Goal: Task Accomplishment & Management: Complete application form

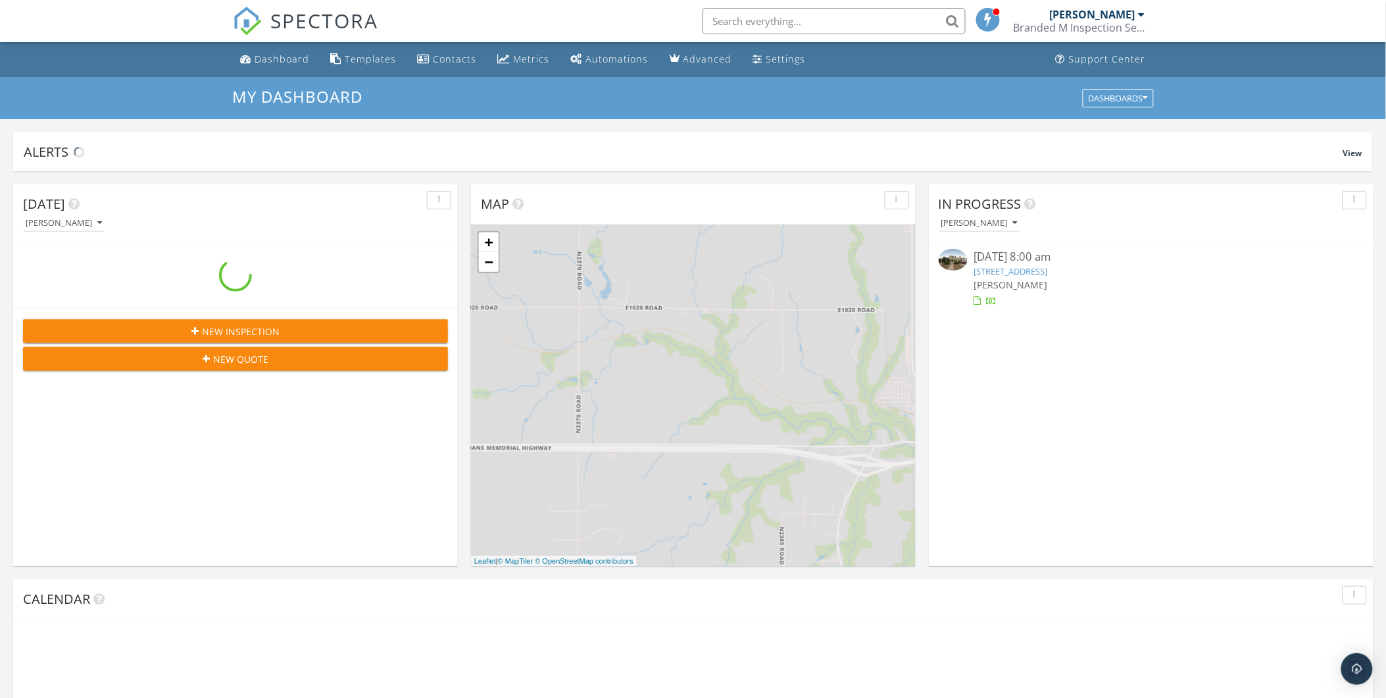
scroll to position [1221, 1410]
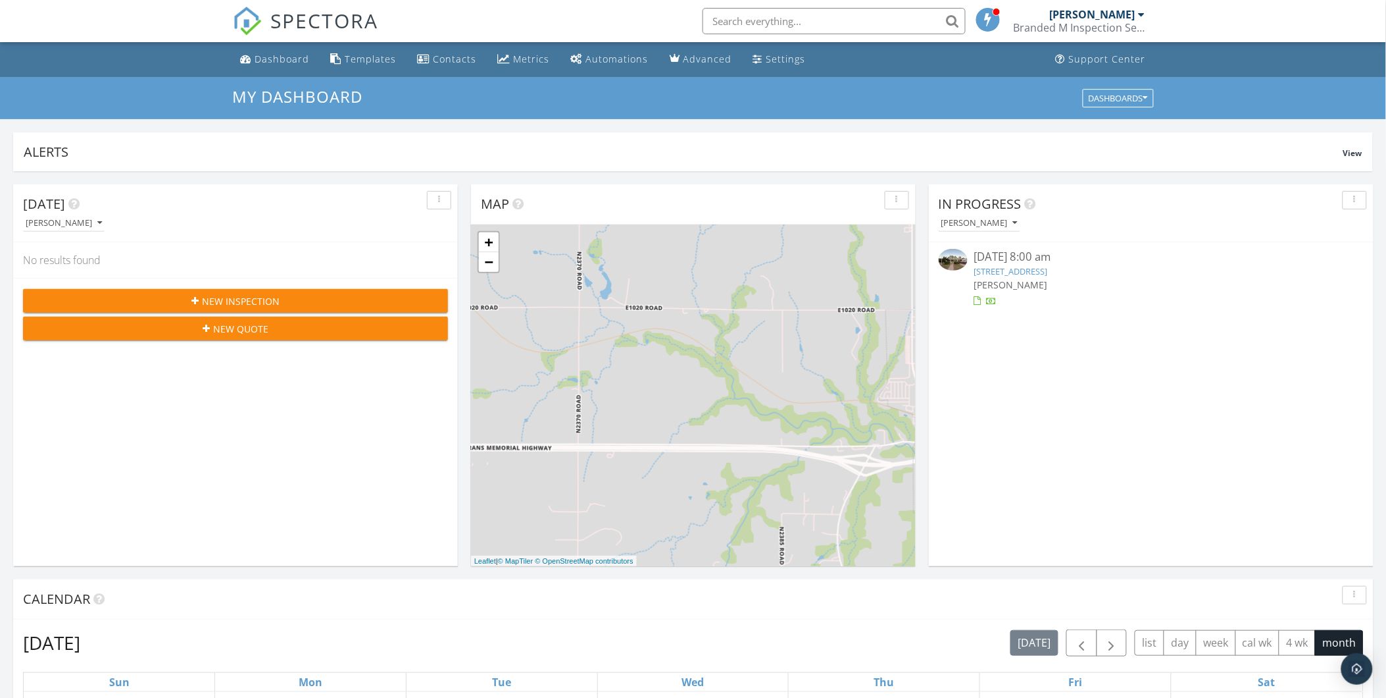
click at [1002, 270] on link "107 S Broadway Ave, Hobart, OK 73651" at bounding box center [1012, 271] width 74 height 12
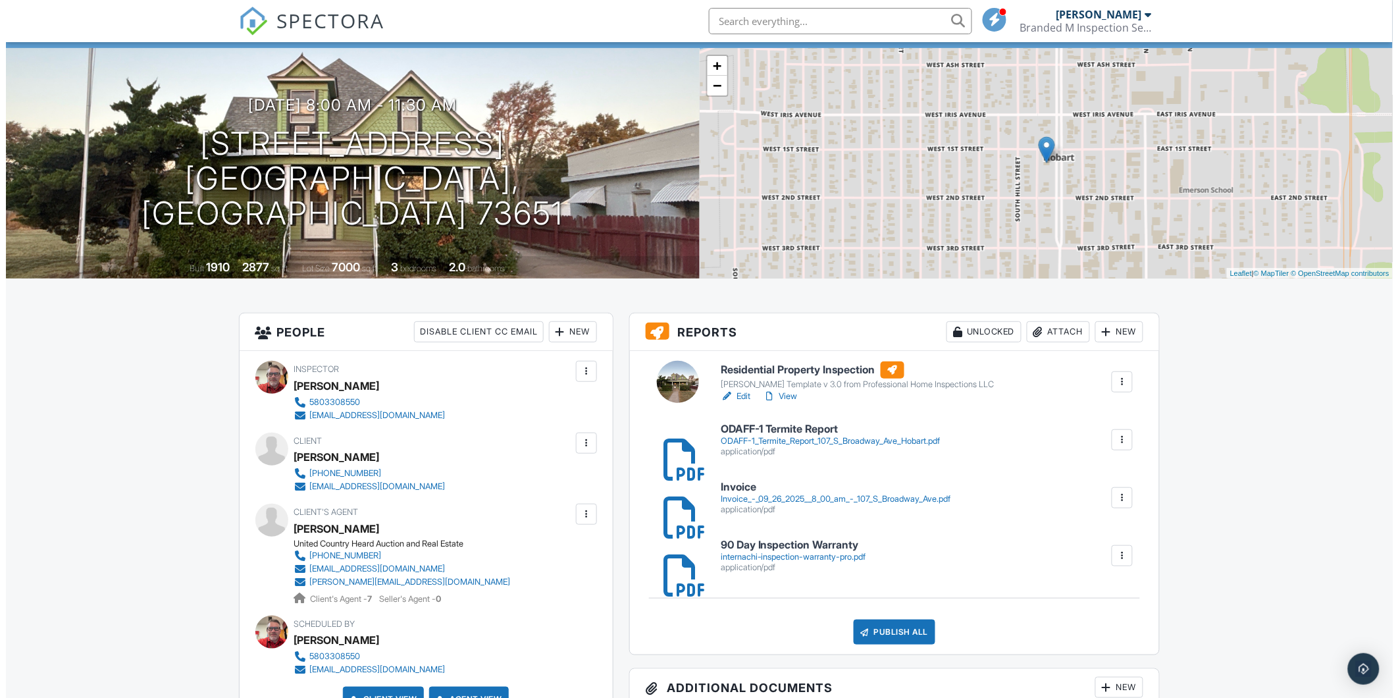
scroll to position [146, 0]
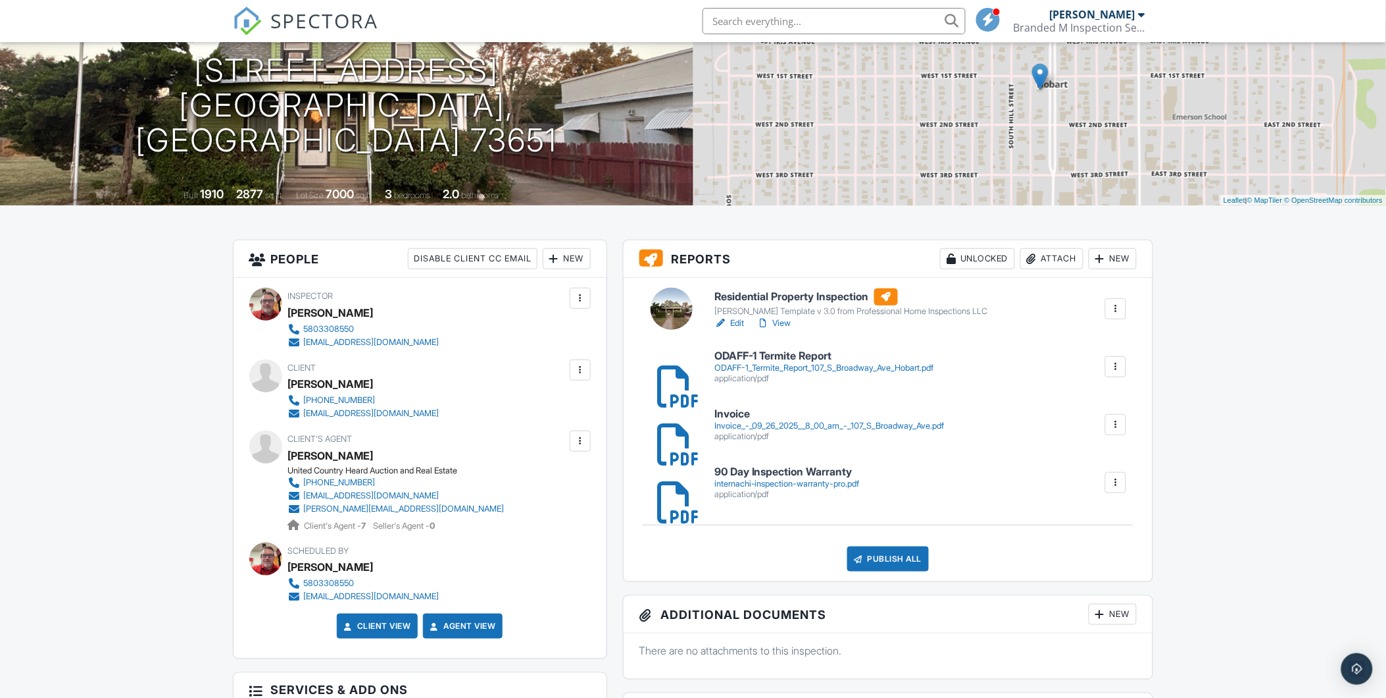
click at [1053, 261] on div "Attach" at bounding box center [1052, 258] width 63 height 21
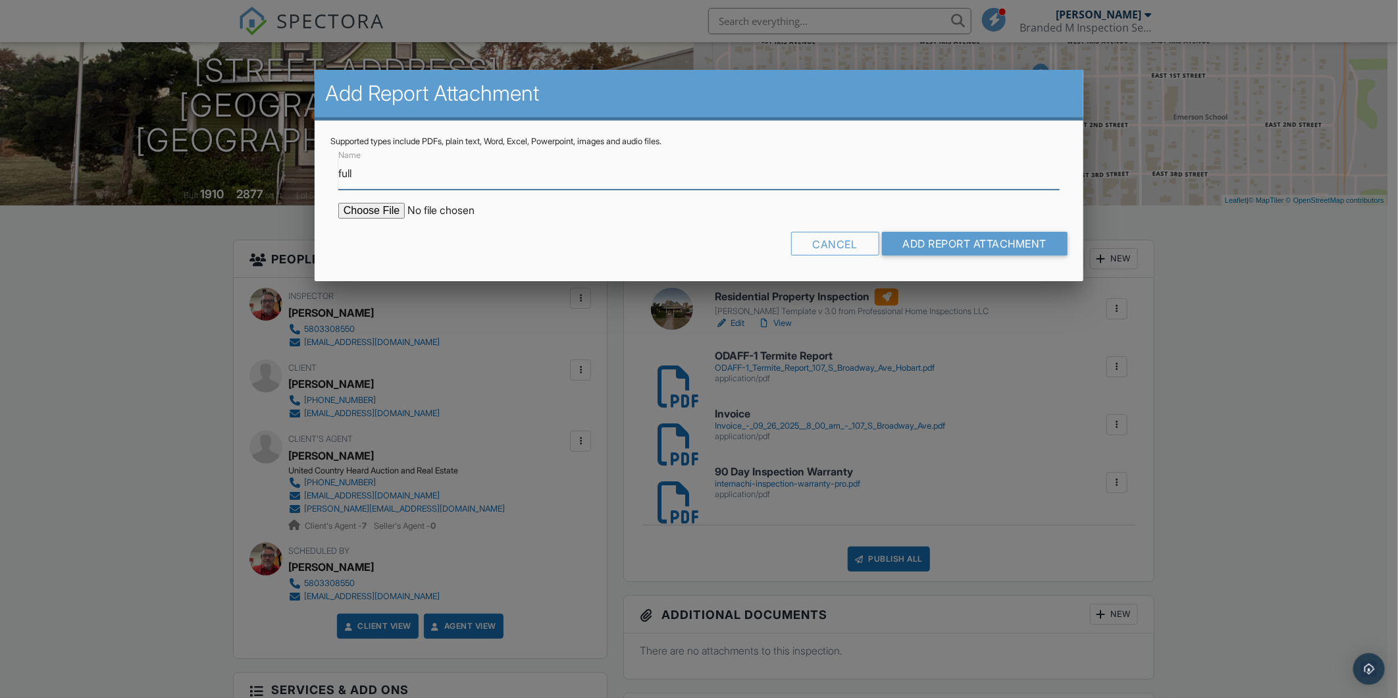
type input "Full Report pdf"
click at [358, 208] on input "file" at bounding box center [450, 211] width 224 height 16
type input "C:\fakepath\107_S_Broadway_Ave___Residential_Property_Inspection Full.pdf"
click at [940, 243] on input "Add Report Attachment" at bounding box center [975, 244] width 186 height 24
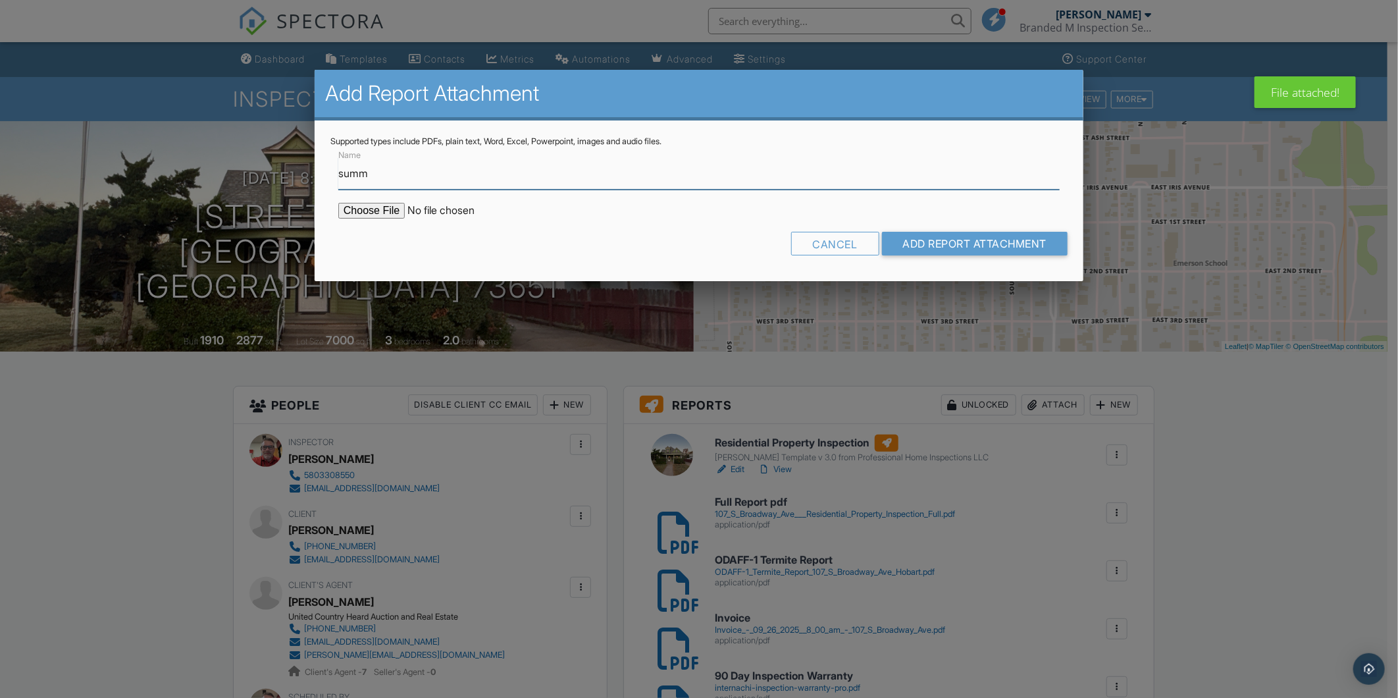
type input "Summary Report W/Only Defects"
click at [388, 213] on input "file" at bounding box center [450, 211] width 224 height 16
type input "C:\fakepath\107_S_Broadway_Ave___Residential_Property_Inspection Summary.pdf"
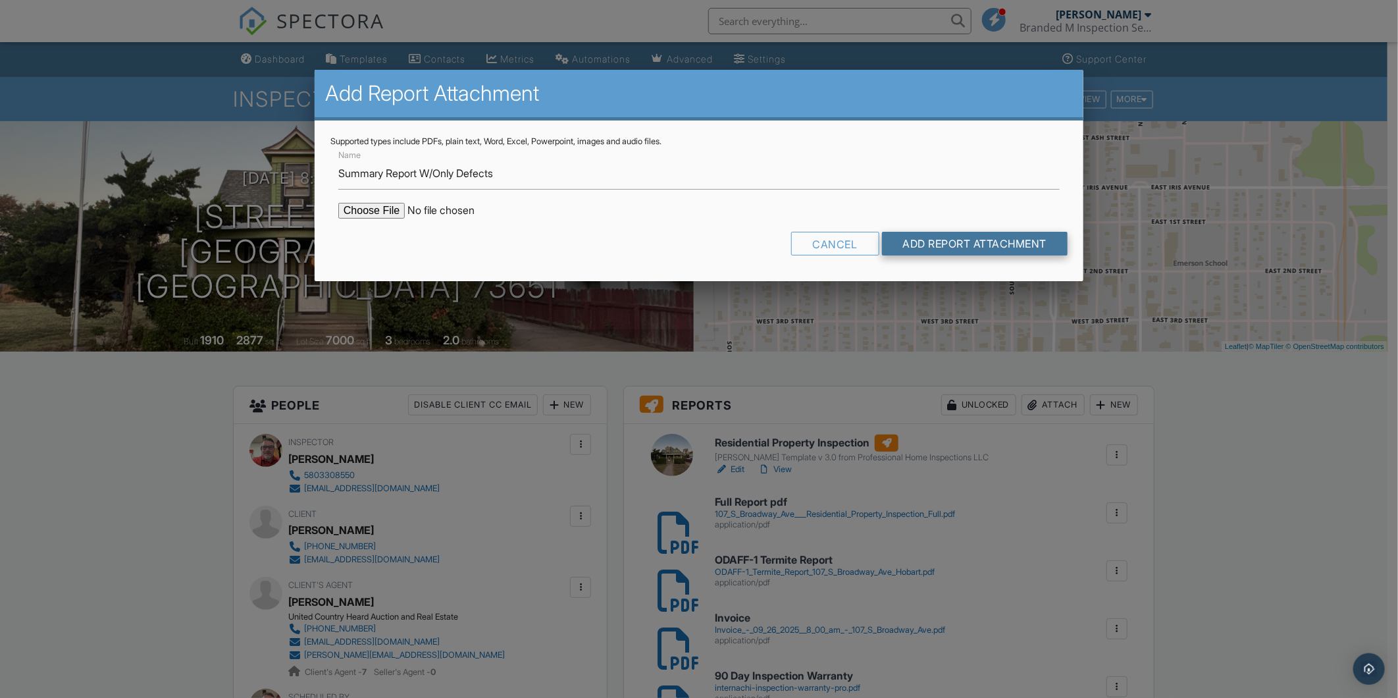
click at [965, 239] on input "Add Report Attachment" at bounding box center [975, 244] width 186 height 24
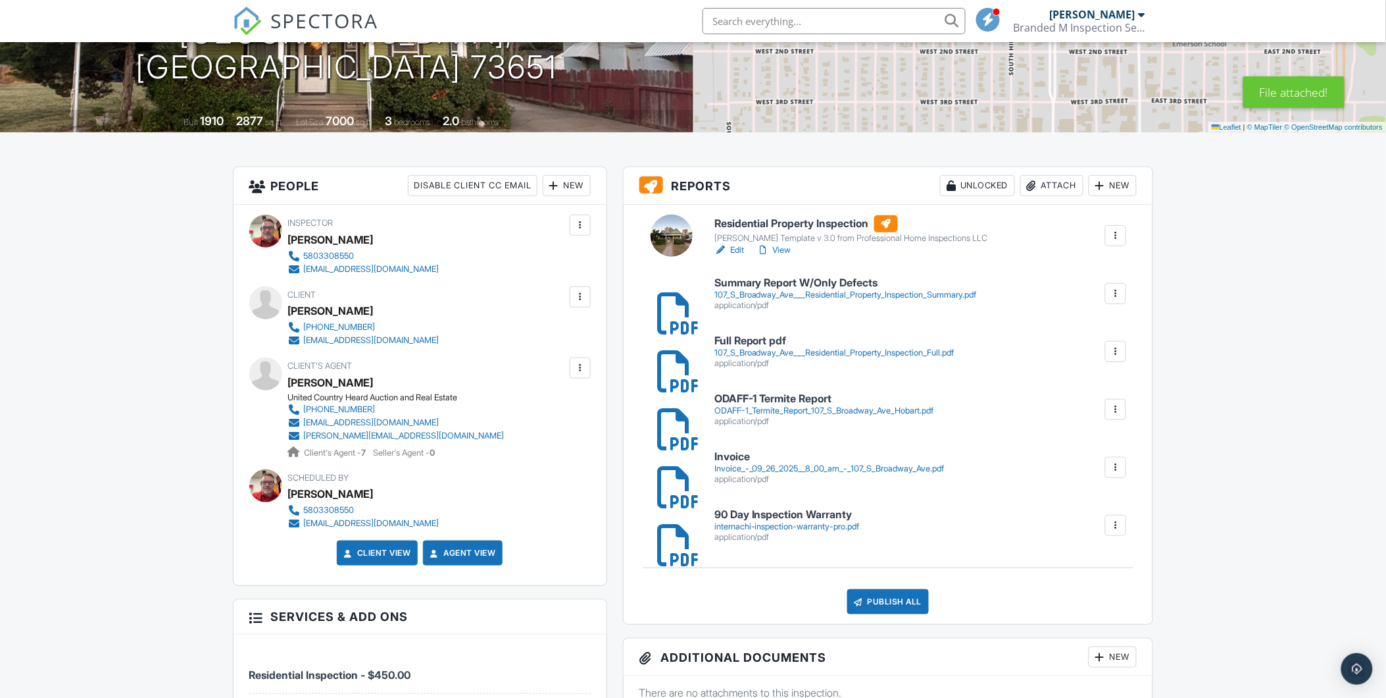
click at [825, 234] on div "KC Bartley Template v 3.0 from Professional Home Inspections LLC" at bounding box center [852, 238] width 274 height 11
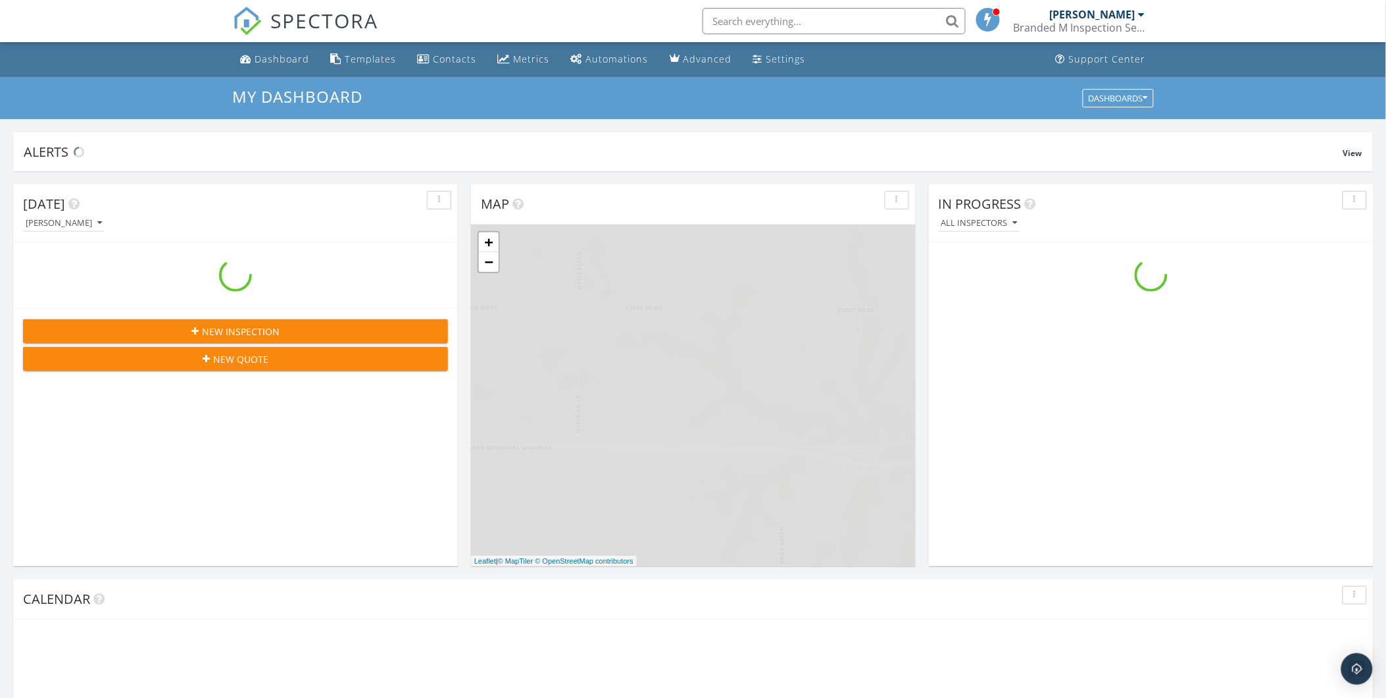
scroll to position [1221, 1410]
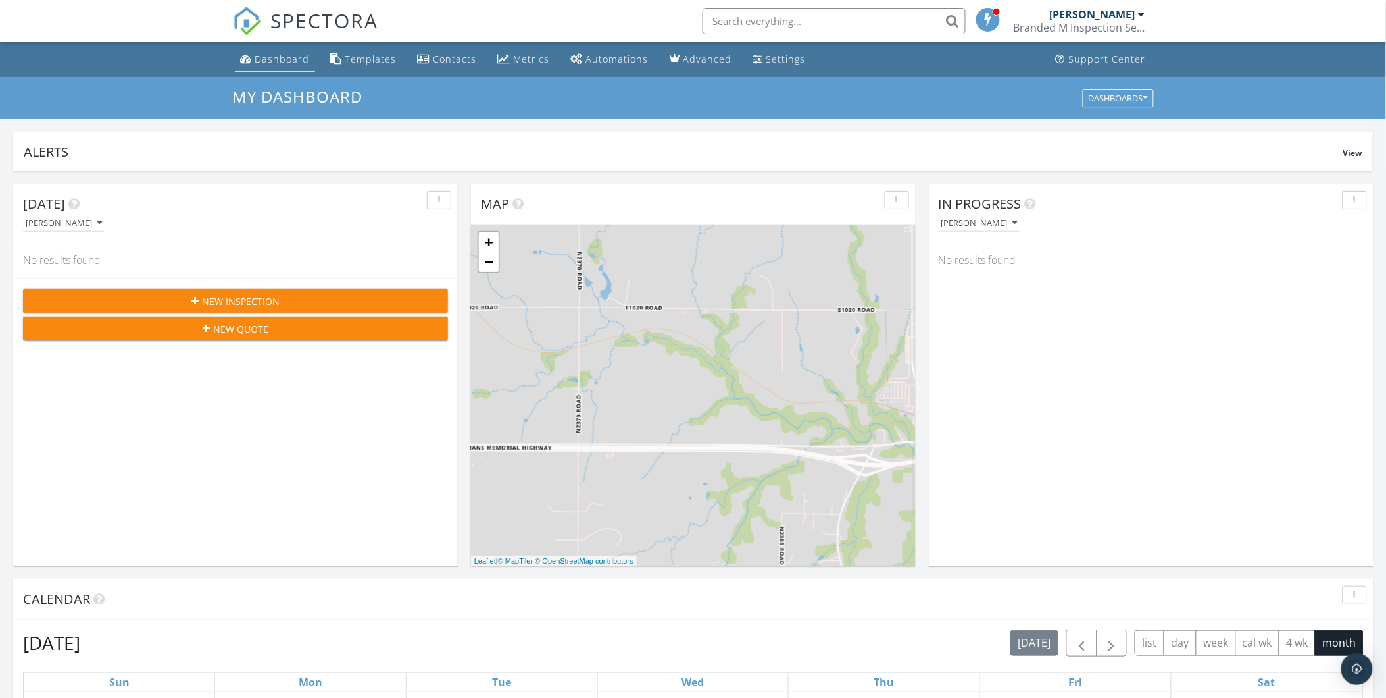
click at [270, 64] on div "Dashboard" at bounding box center [282, 59] width 55 height 13
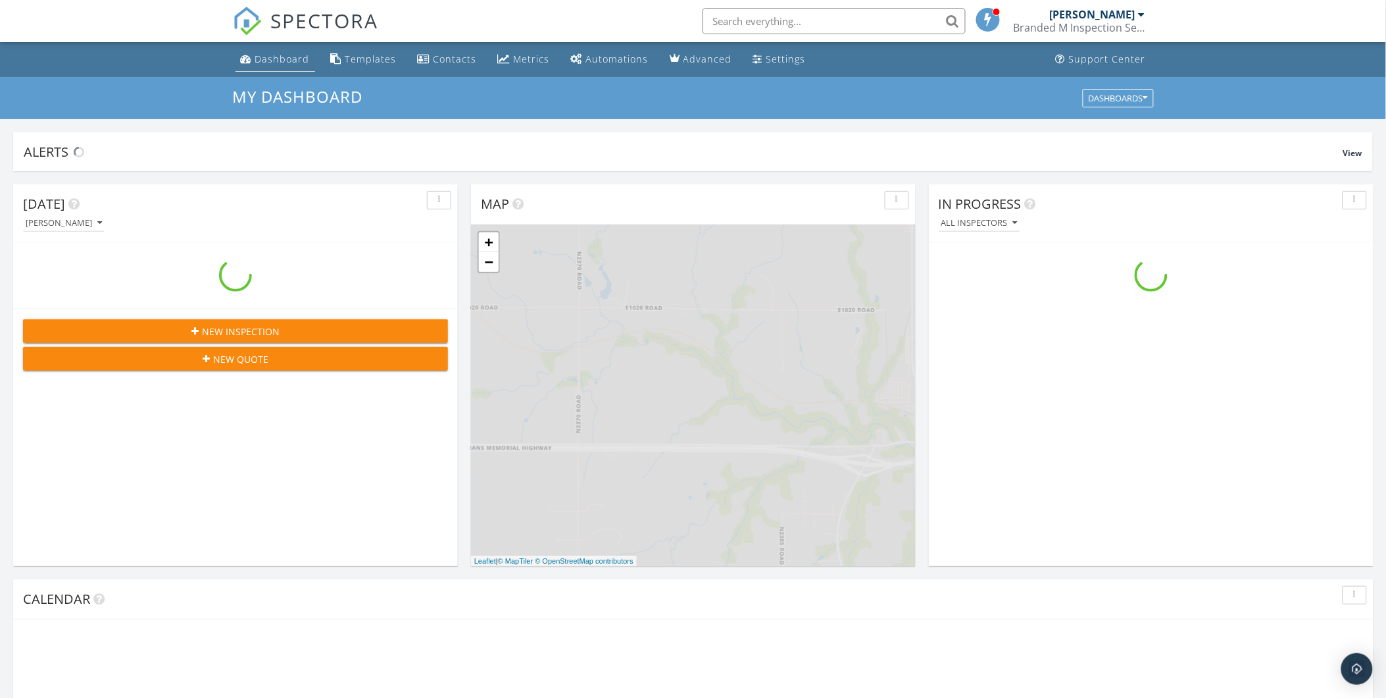
scroll to position [1221, 1410]
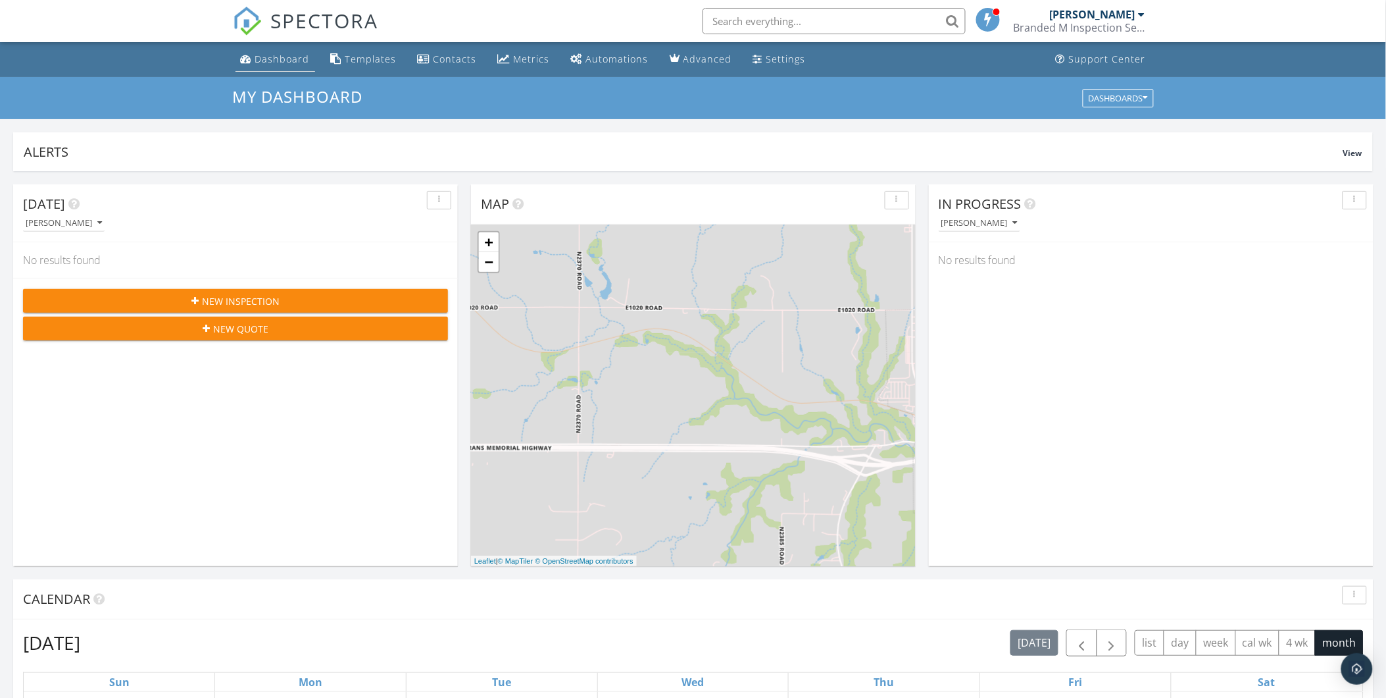
click at [293, 60] on div "Dashboard" at bounding box center [282, 59] width 55 height 13
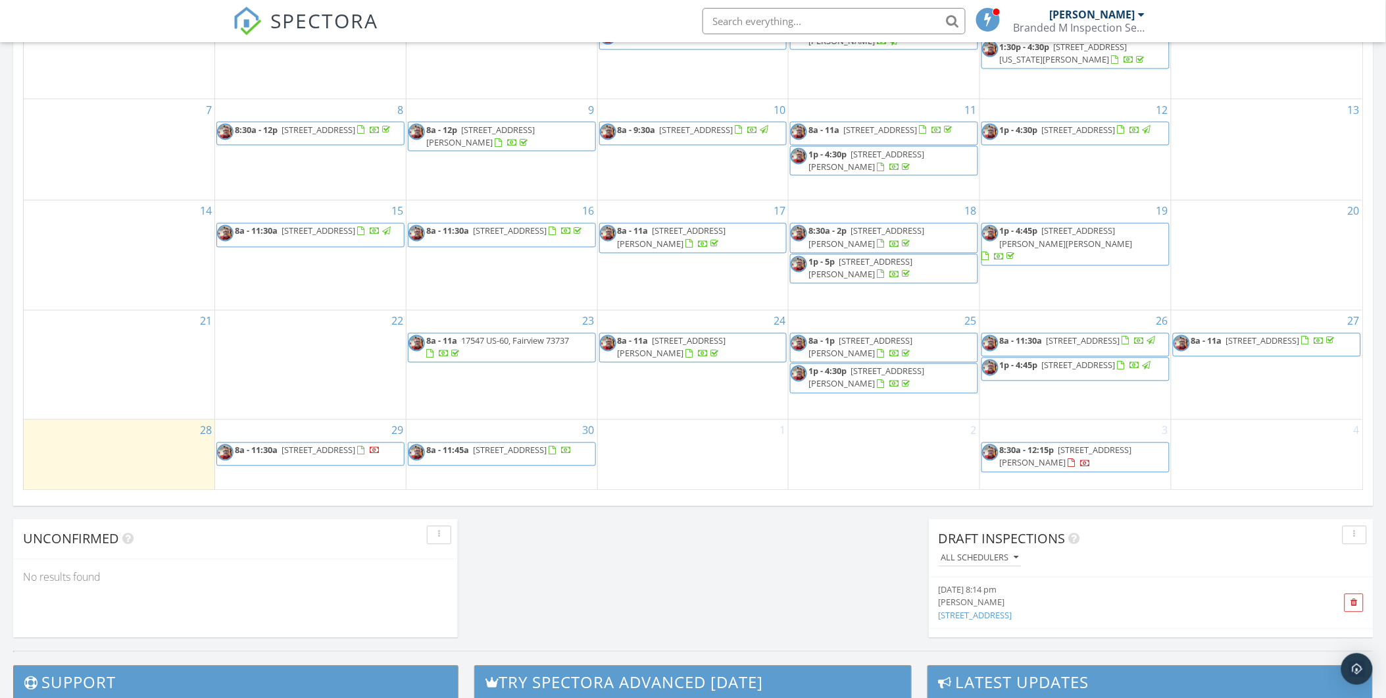
scroll to position [731, 0]
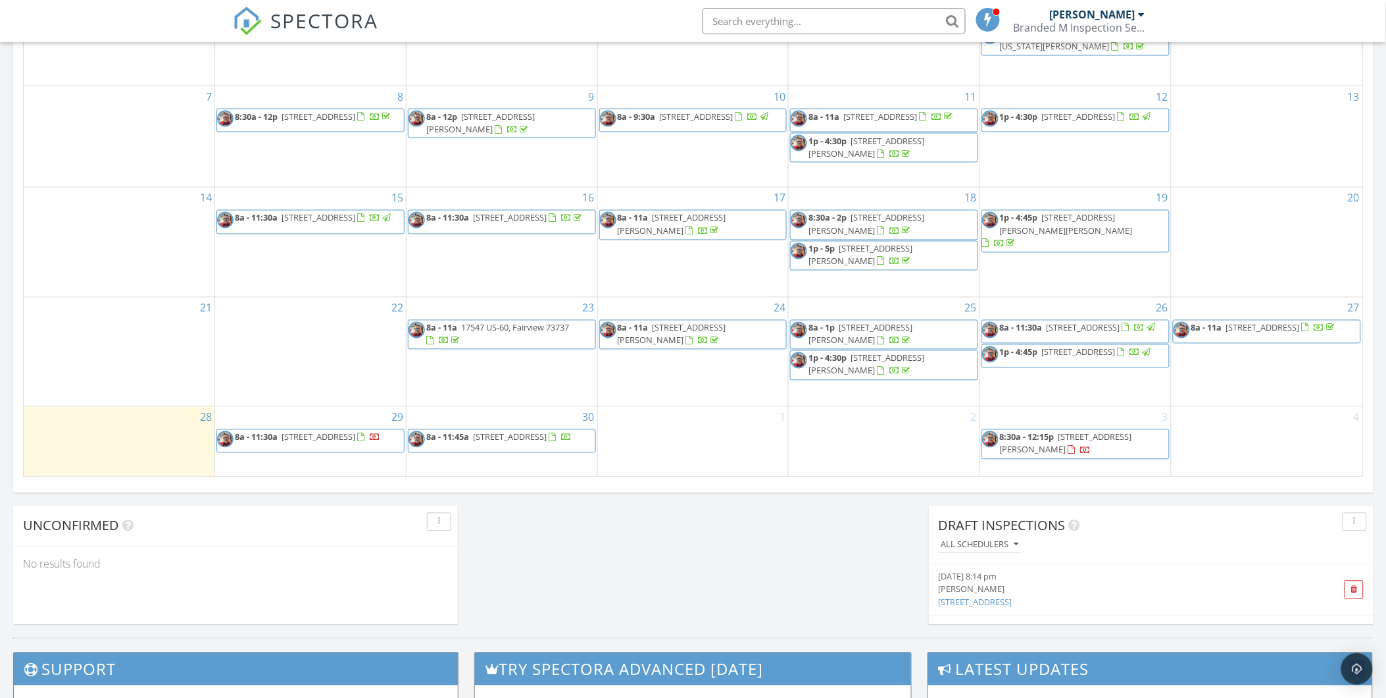
click at [694, 438] on div "1" at bounding box center [693, 441] width 191 height 69
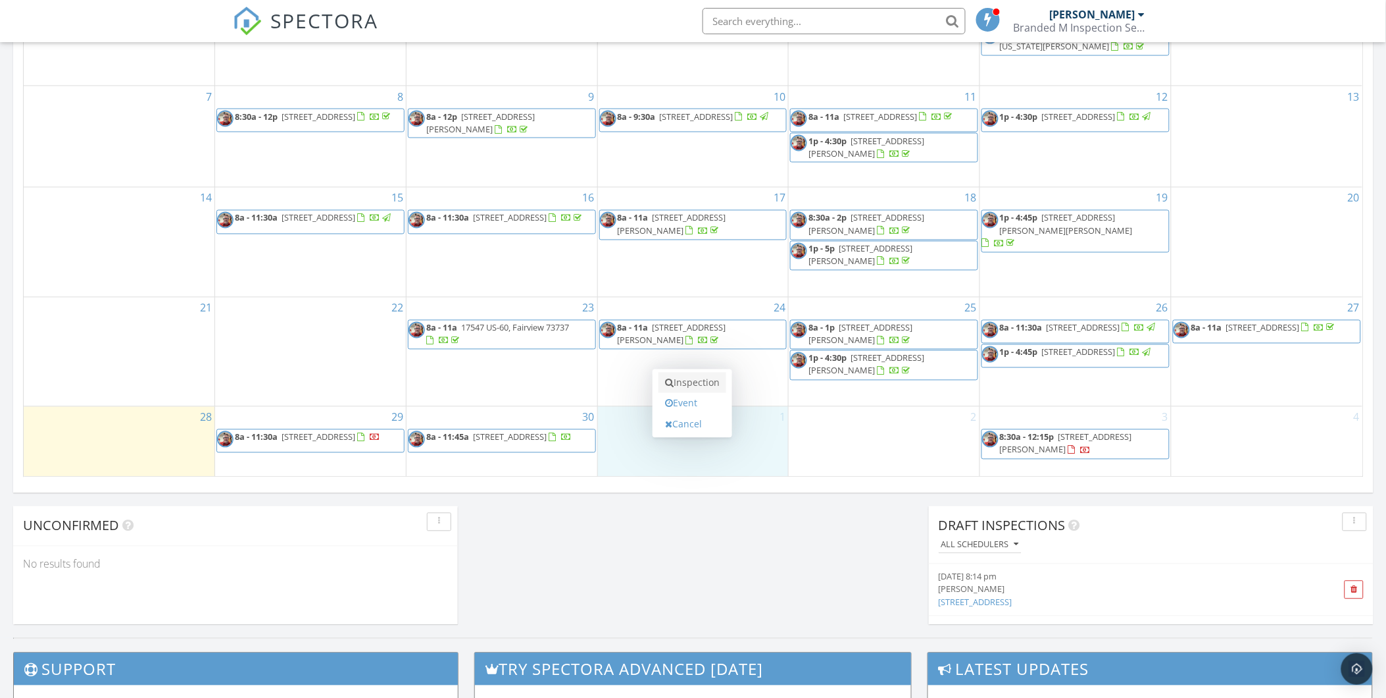
click at [680, 386] on link "Inspection" at bounding box center [693, 382] width 68 height 21
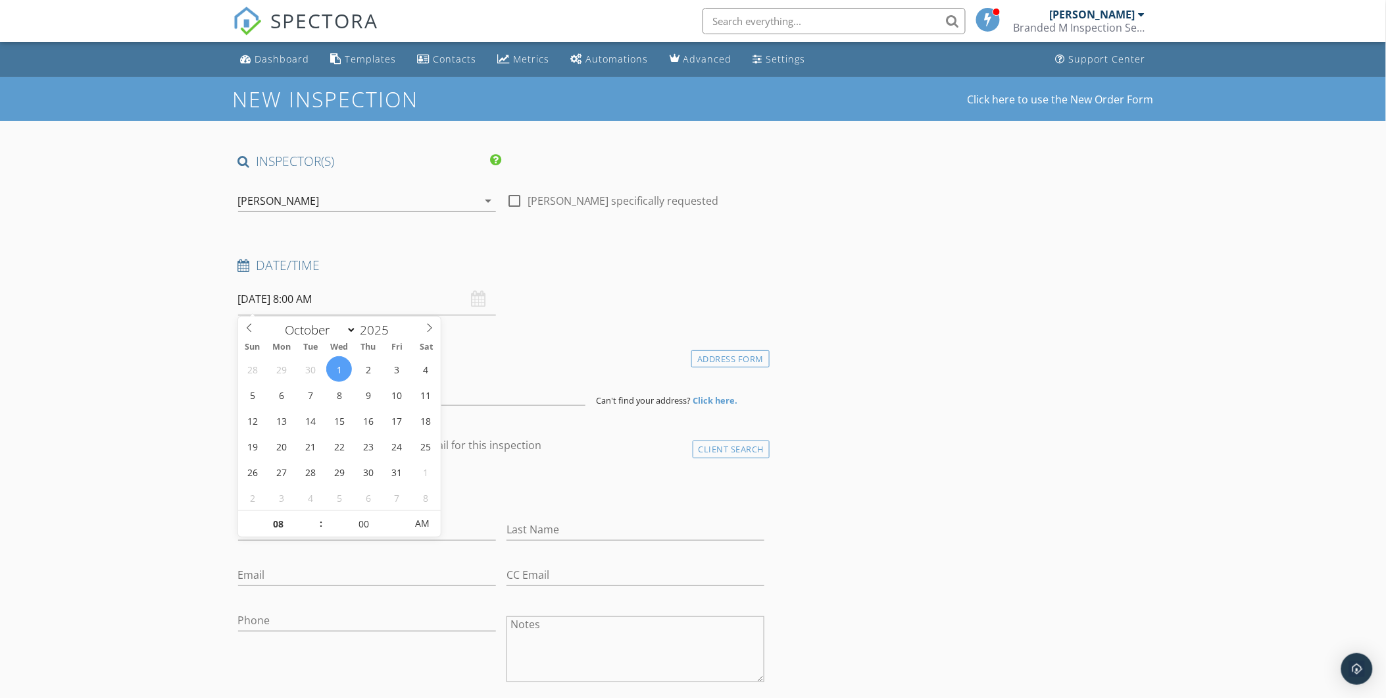
click at [334, 295] on input "10/01/2025 8:00 AM" at bounding box center [367, 299] width 258 height 32
type input "05"
type input "10/01/2025 8:05 AM"
click at [398, 513] on span at bounding box center [399, 517] width 9 height 13
type input "10"
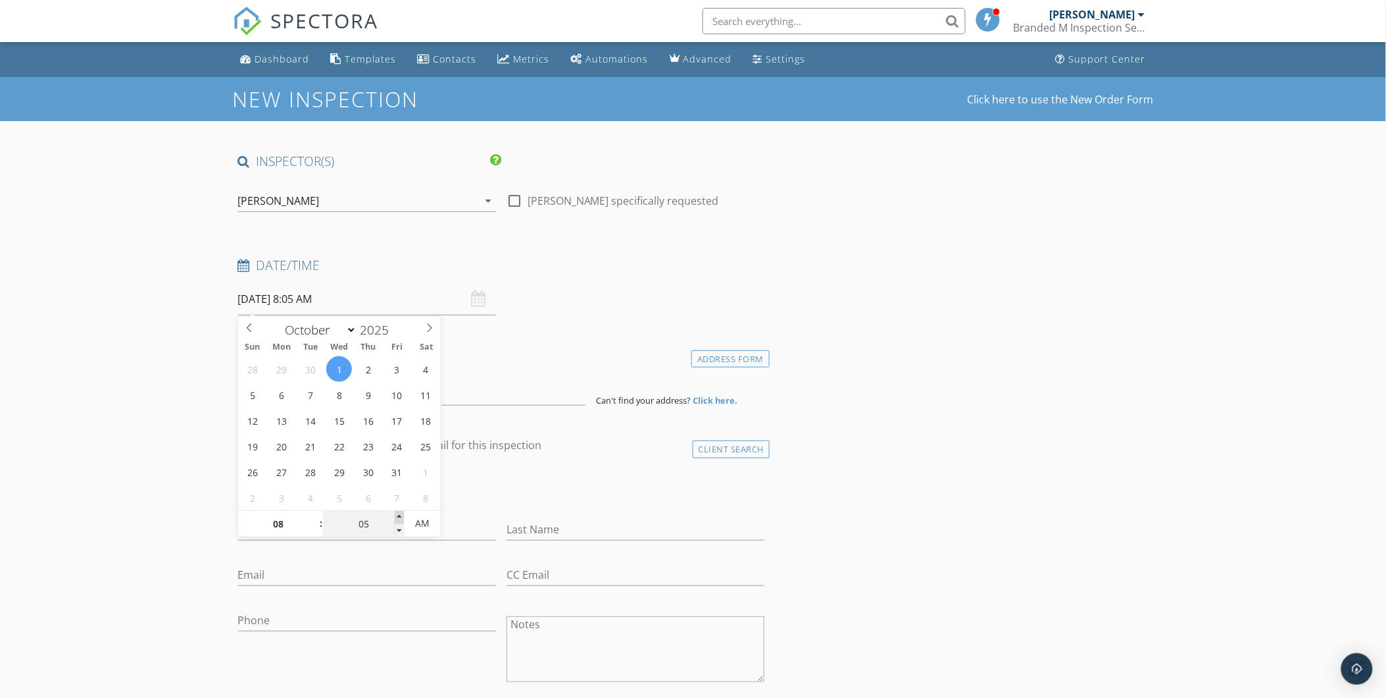
type input "10/01/2025 8:10 AM"
click at [398, 513] on span at bounding box center [399, 517] width 9 height 13
type input "15"
type input "10/01/2025 8:15 AM"
click at [398, 513] on span at bounding box center [399, 517] width 9 height 13
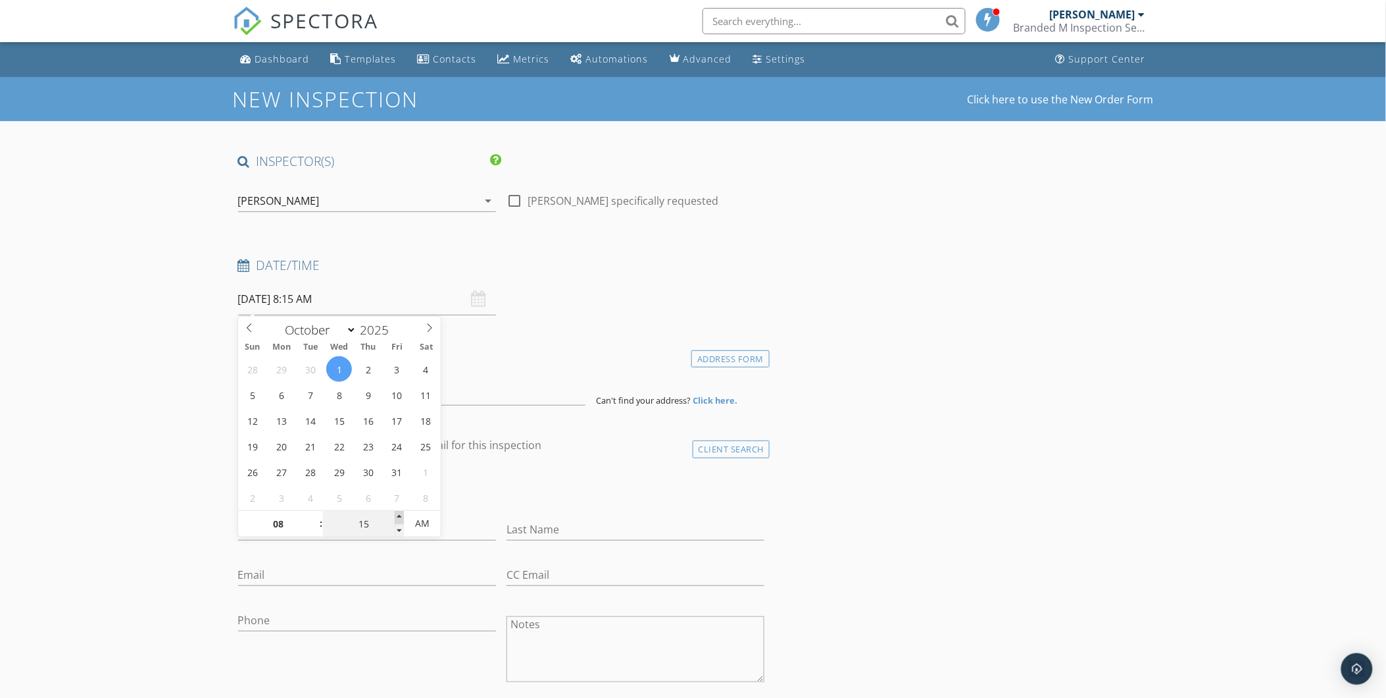
type input "20"
type input "10/01/2025 8:20 AM"
click at [398, 513] on span at bounding box center [399, 517] width 9 height 13
type input "25"
type input "10/01/2025 8:25 AM"
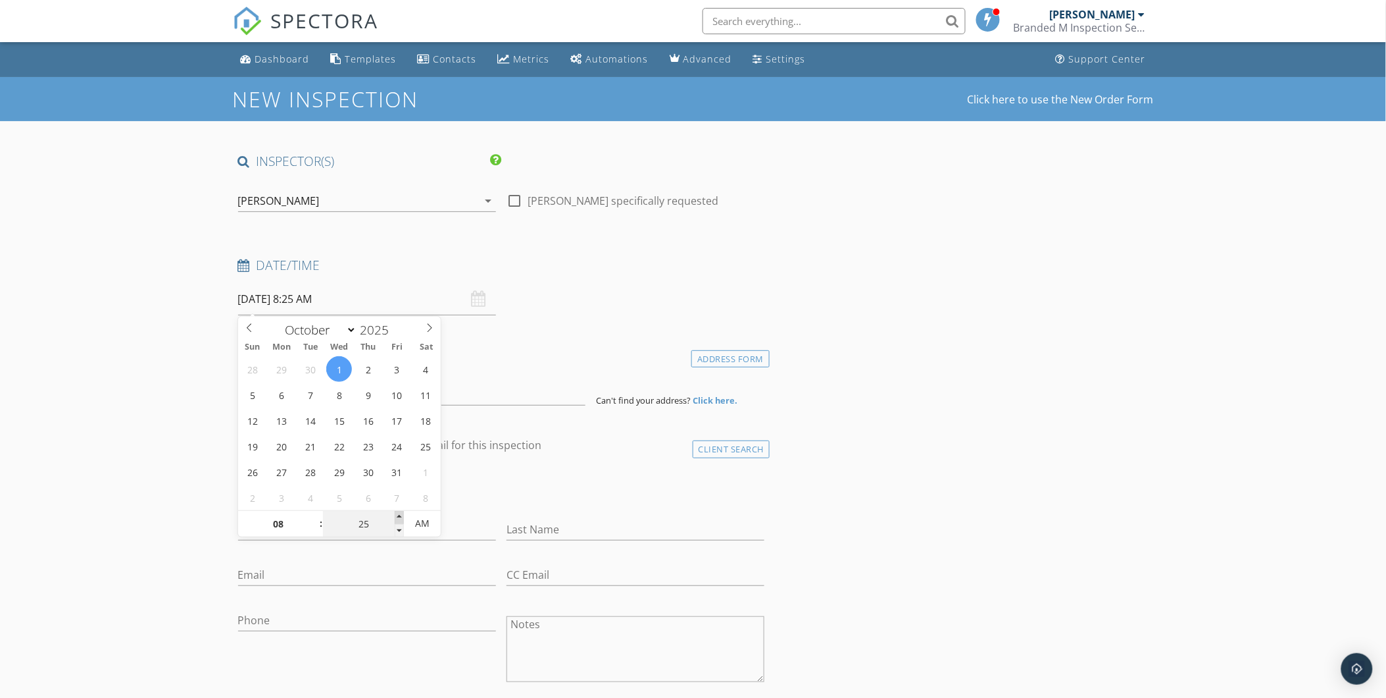
click at [398, 513] on span at bounding box center [399, 517] width 9 height 13
type input "30"
type input "10/01/2025 8:30 AM"
click at [398, 513] on span at bounding box center [399, 517] width 9 height 13
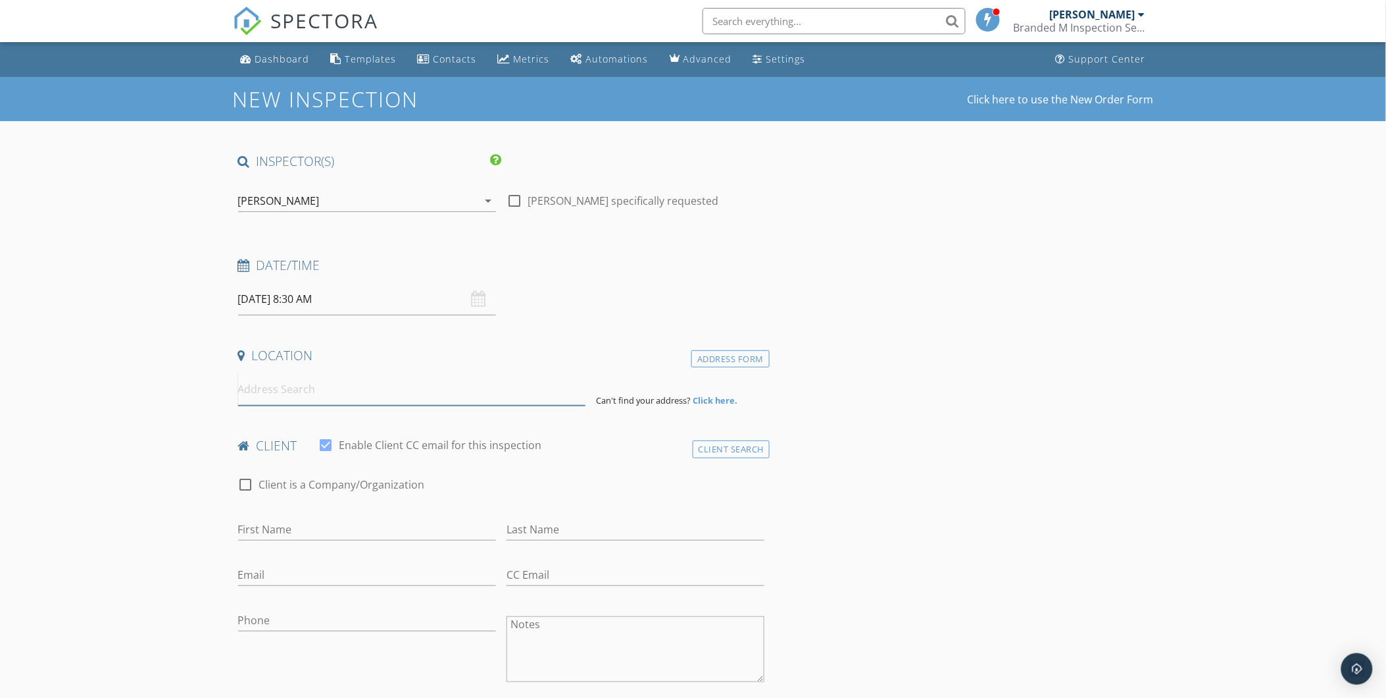
click at [358, 396] on input at bounding box center [411, 389] width 347 height 32
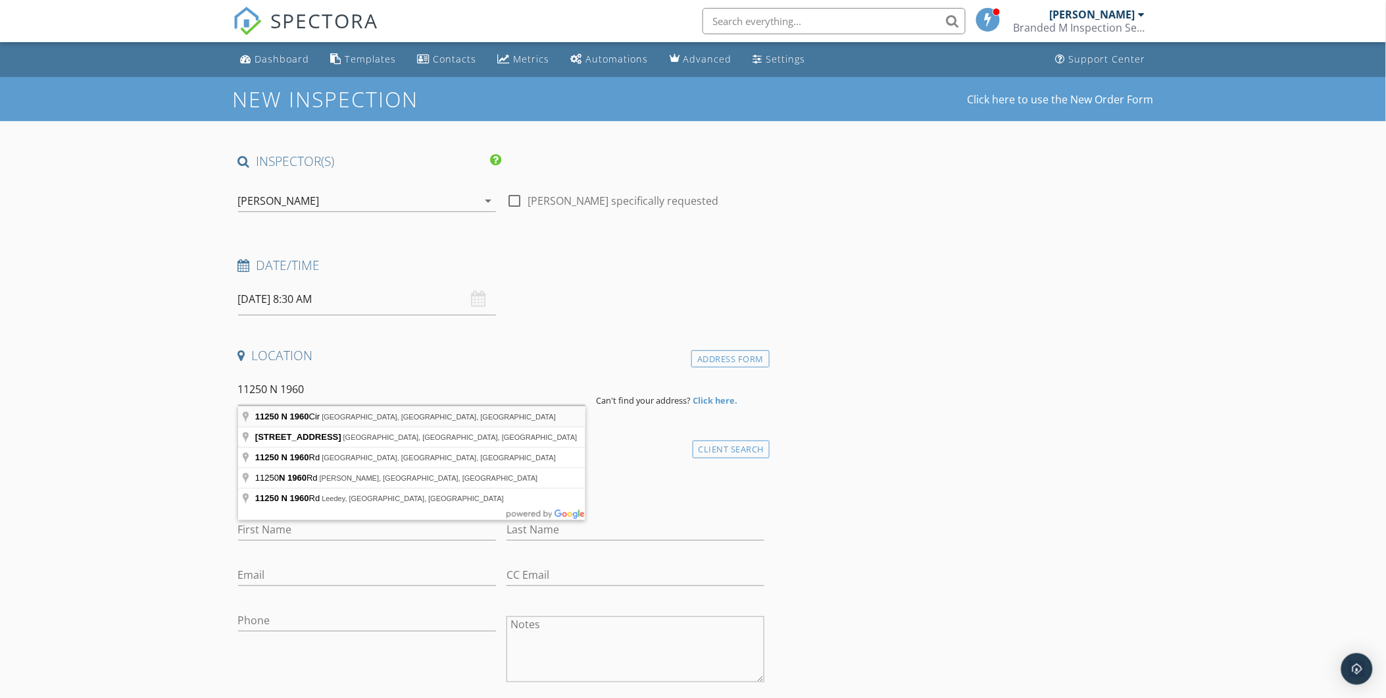
type input "11250 N 1960 Cir, Elk City, OK, USA"
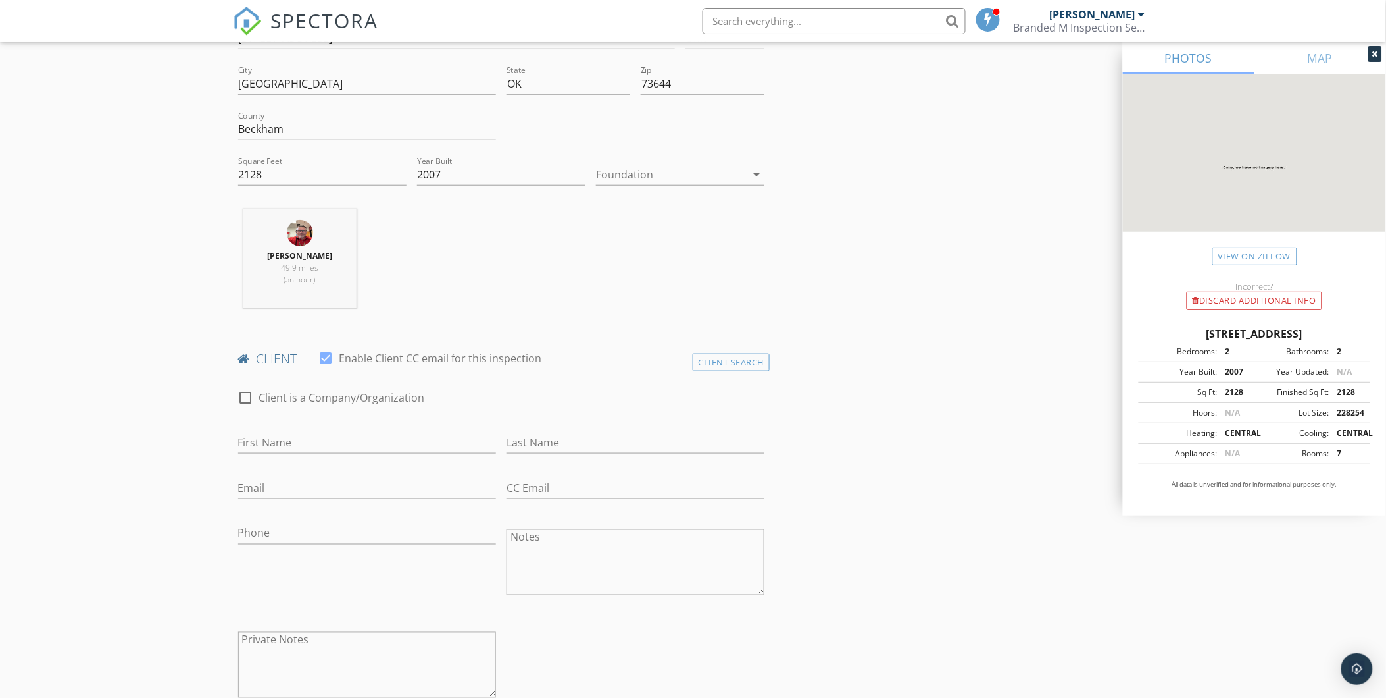
scroll to position [365, 0]
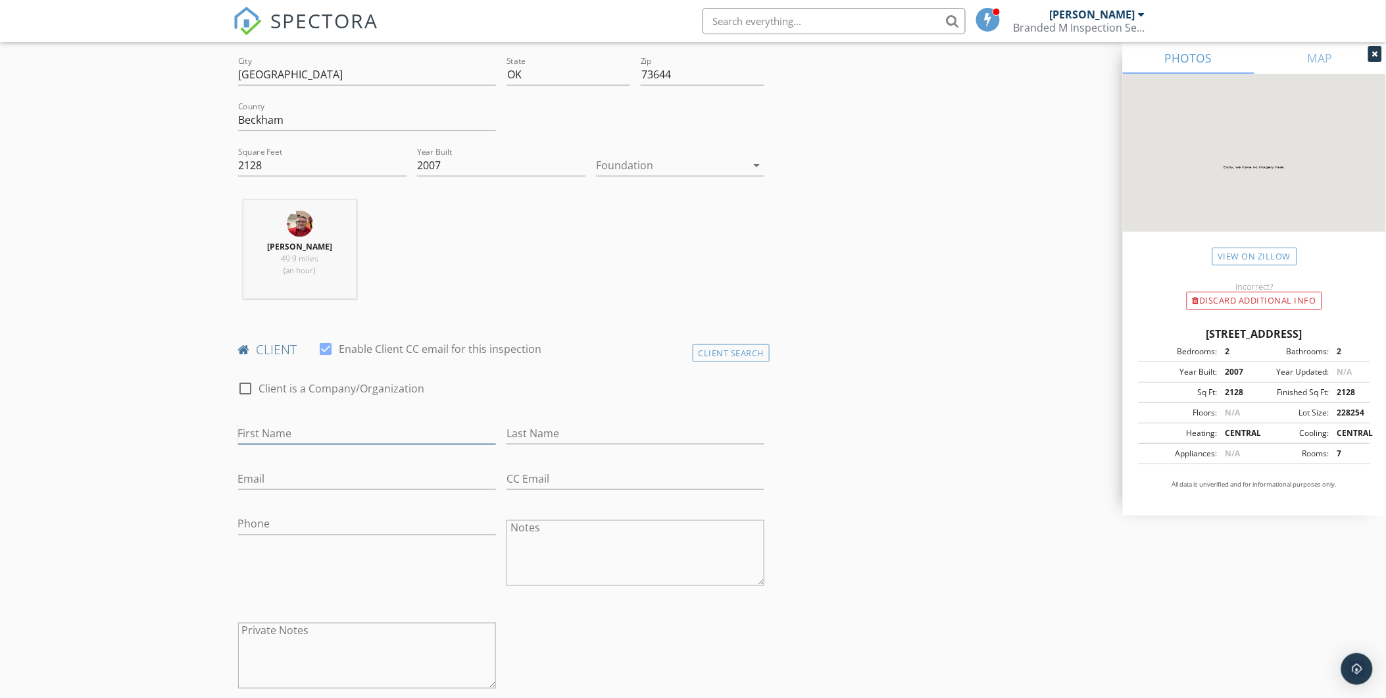
click at [300, 433] on input "First Name" at bounding box center [367, 433] width 258 height 22
type input "b"
type input "Boaz"
type input "[PERSON_NAME]"
type input "[EMAIL_ADDRESS][DOMAIN_NAME]"
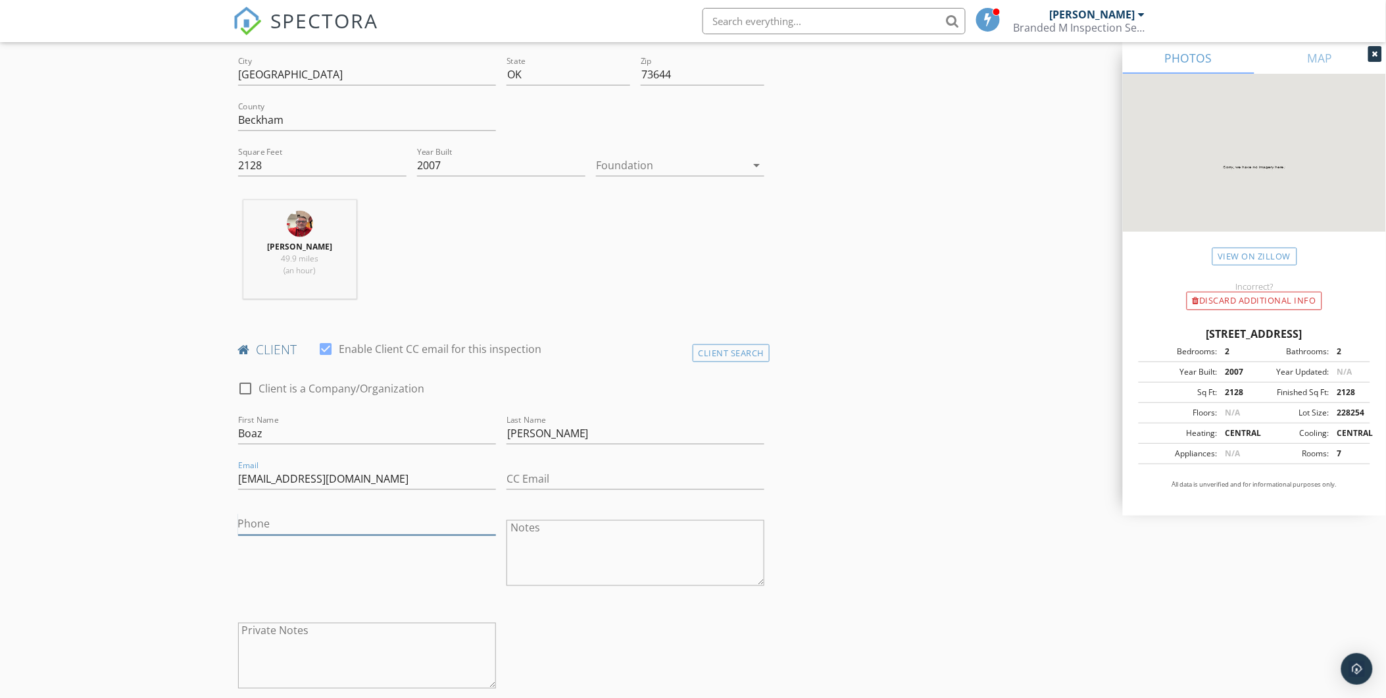
click at [280, 530] on input "Phone" at bounding box center [367, 524] width 258 height 22
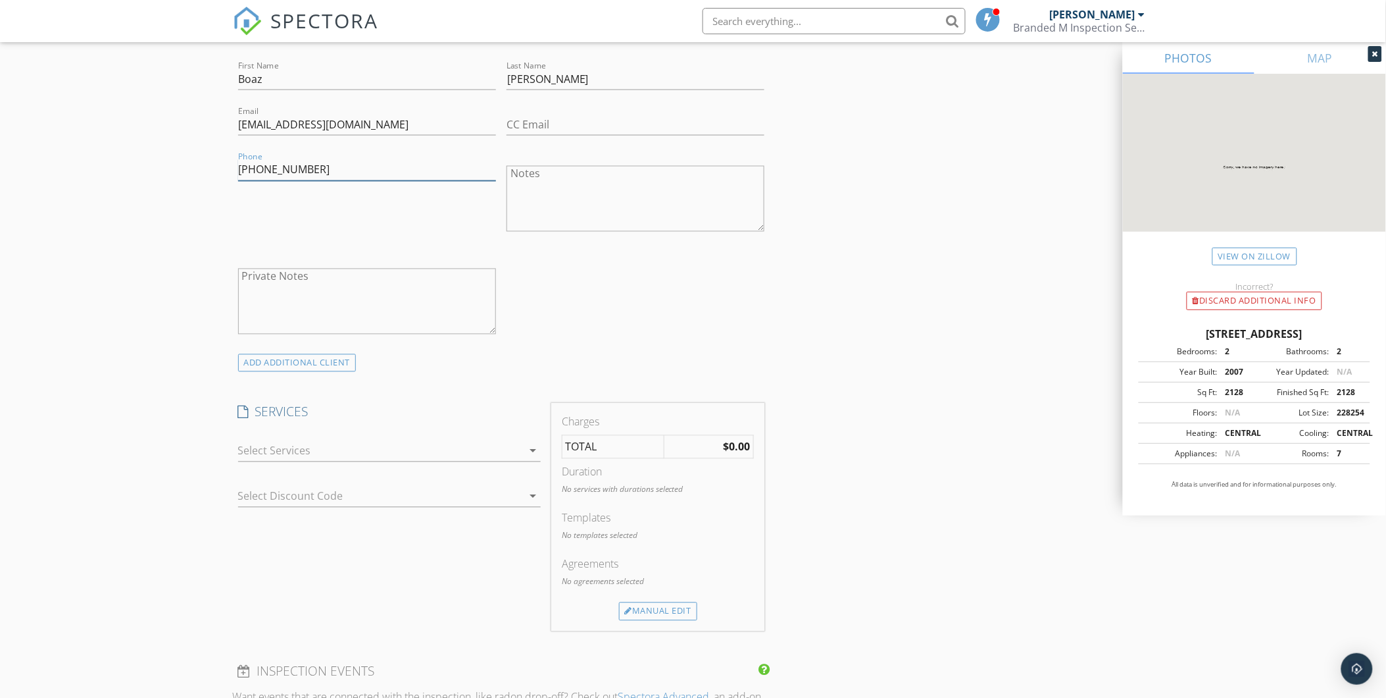
scroll to position [731, 0]
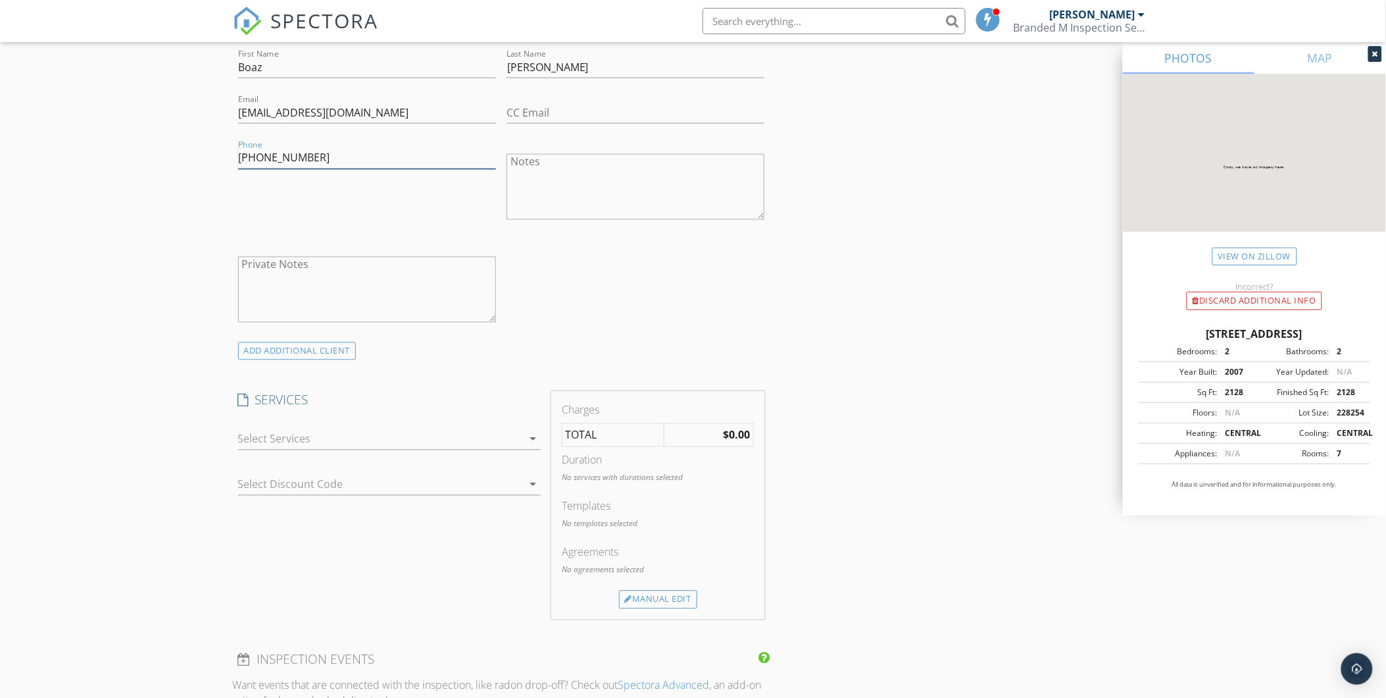
type input "[PHONE_NUMBER]"
click at [311, 442] on div at bounding box center [380, 438] width 284 height 21
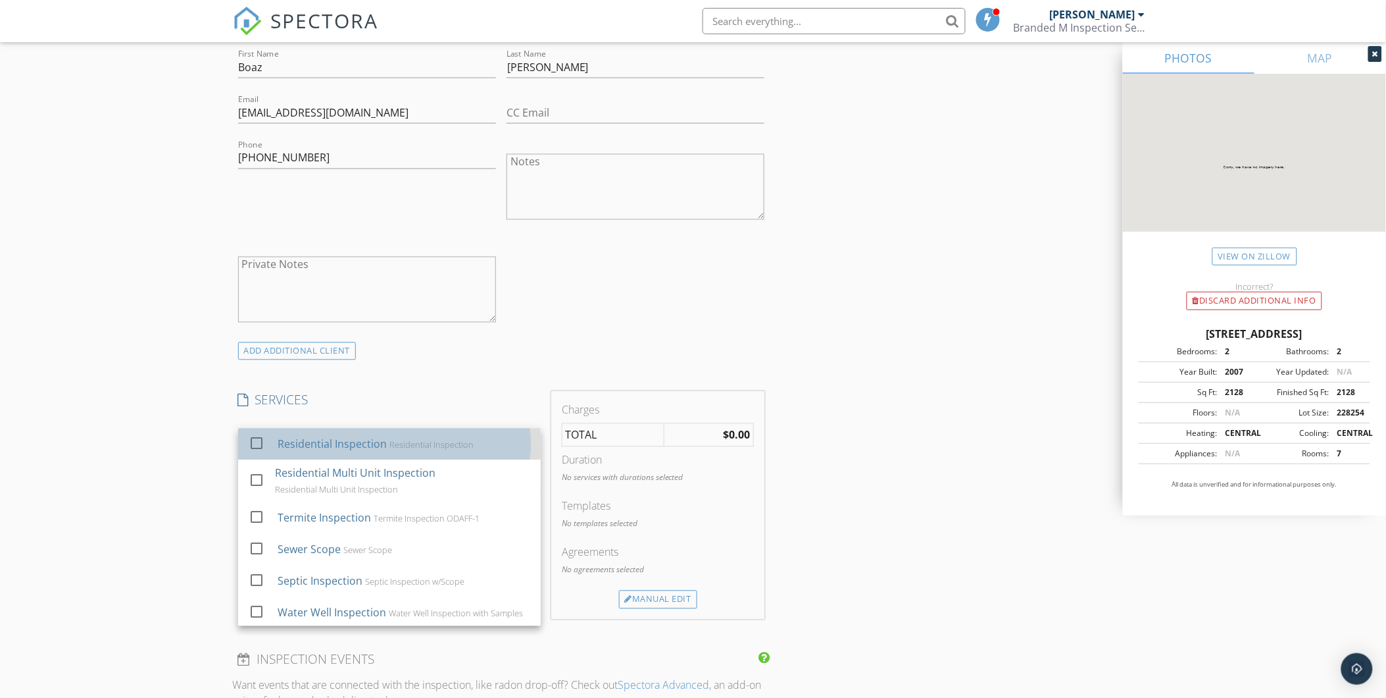
click at [303, 442] on div "Residential Inspection" at bounding box center [331, 444] width 109 height 16
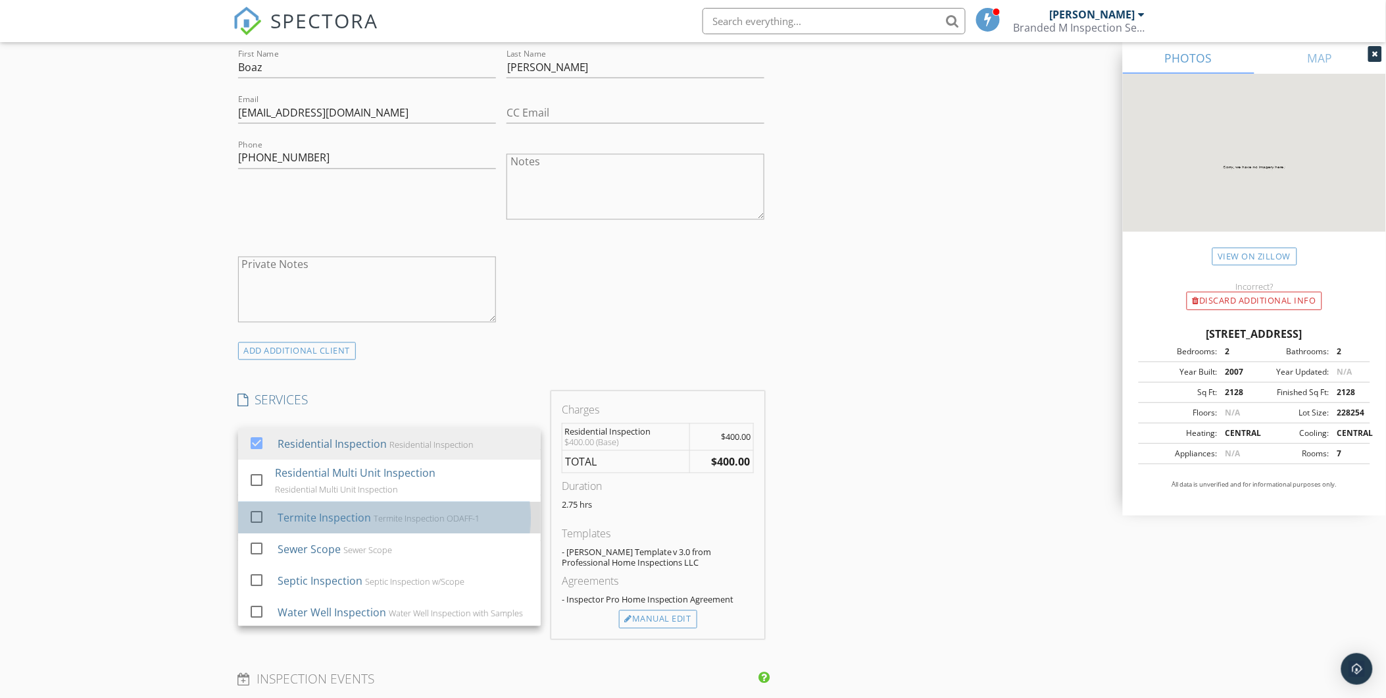
click at [295, 511] on div "Termite Inspection" at bounding box center [323, 518] width 93 height 16
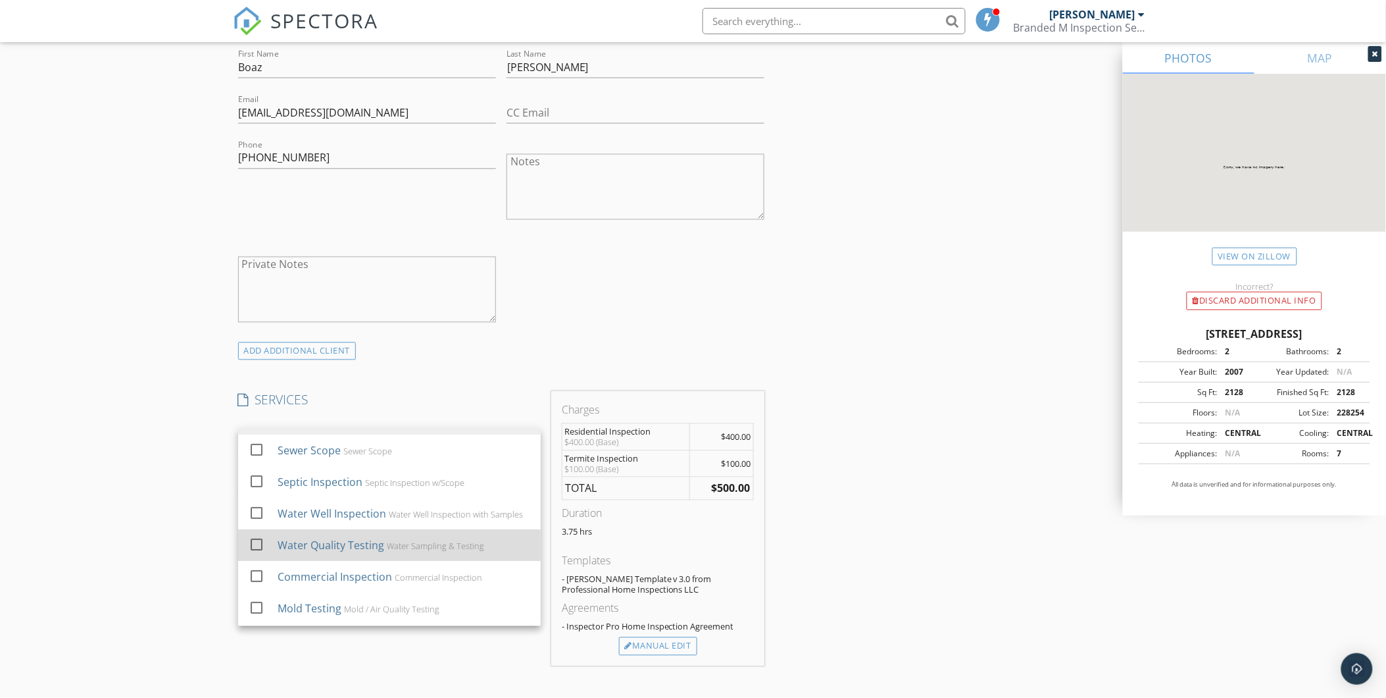
scroll to position [73, 0]
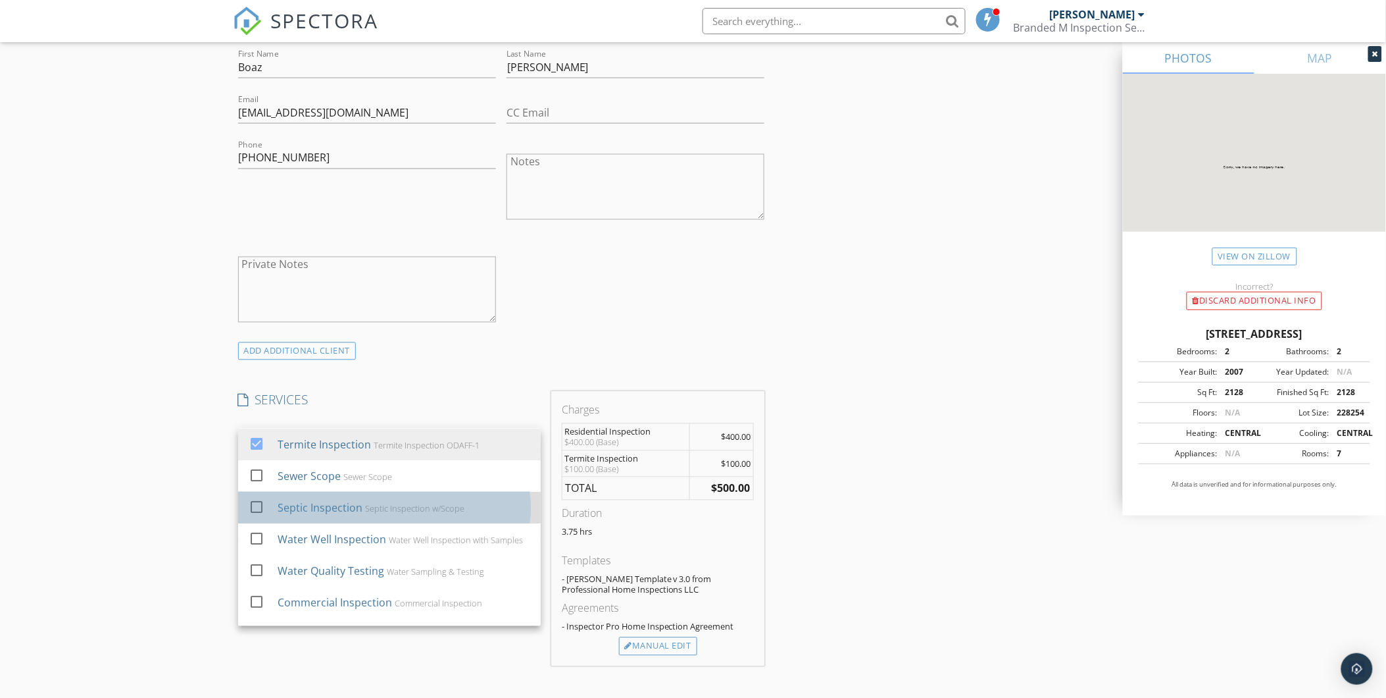
click at [279, 503] on div "Septic Inspection" at bounding box center [319, 508] width 85 height 16
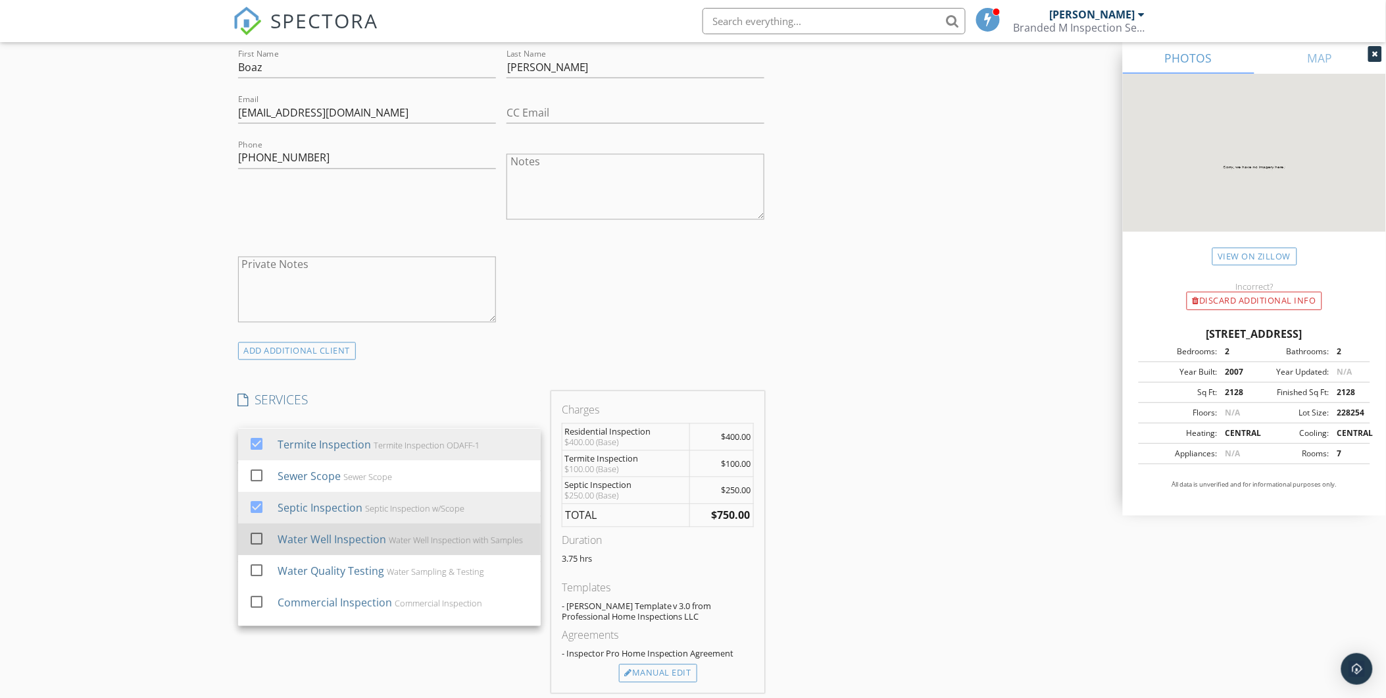
click at [265, 542] on div at bounding box center [256, 539] width 22 height 22
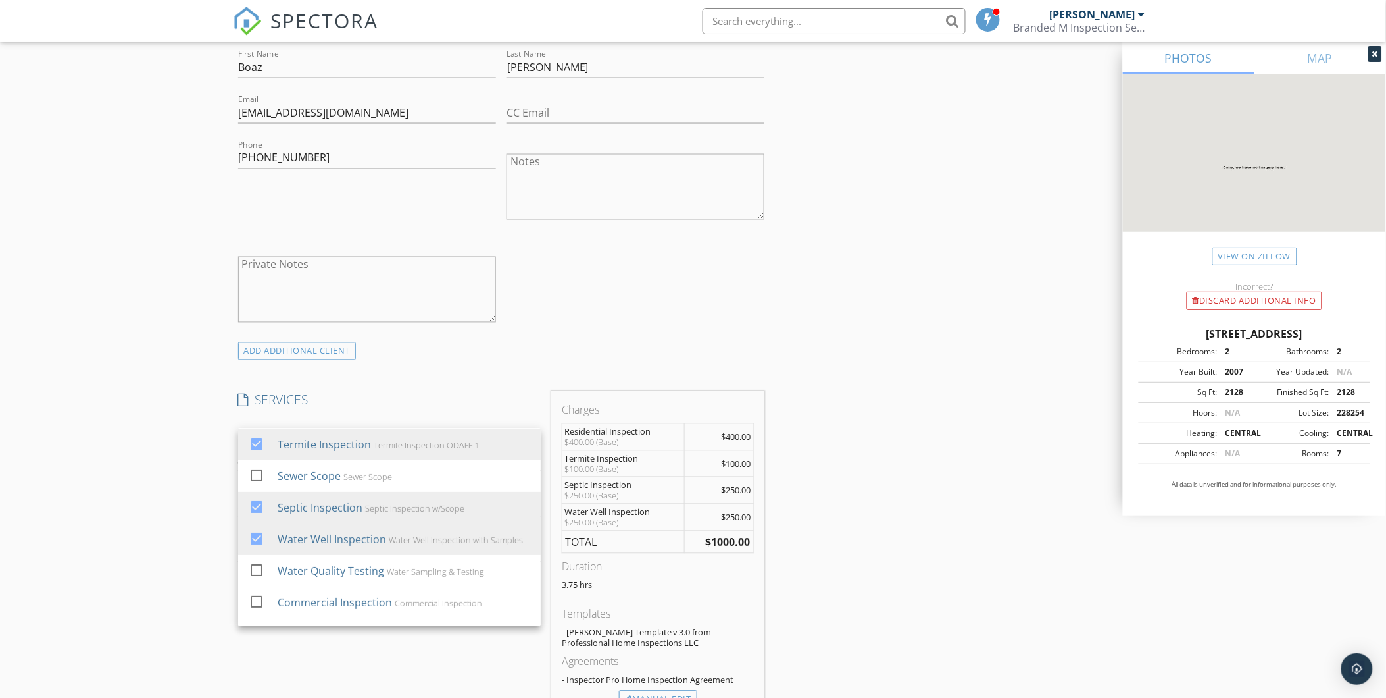
click at [961, 453] on div "INSPECTOR(S) check_box Shane McLaughlin PRIMARY Shane McLaughlin arrow_drop_dow…" at bounding box center [693, 551] width 921 height 2258
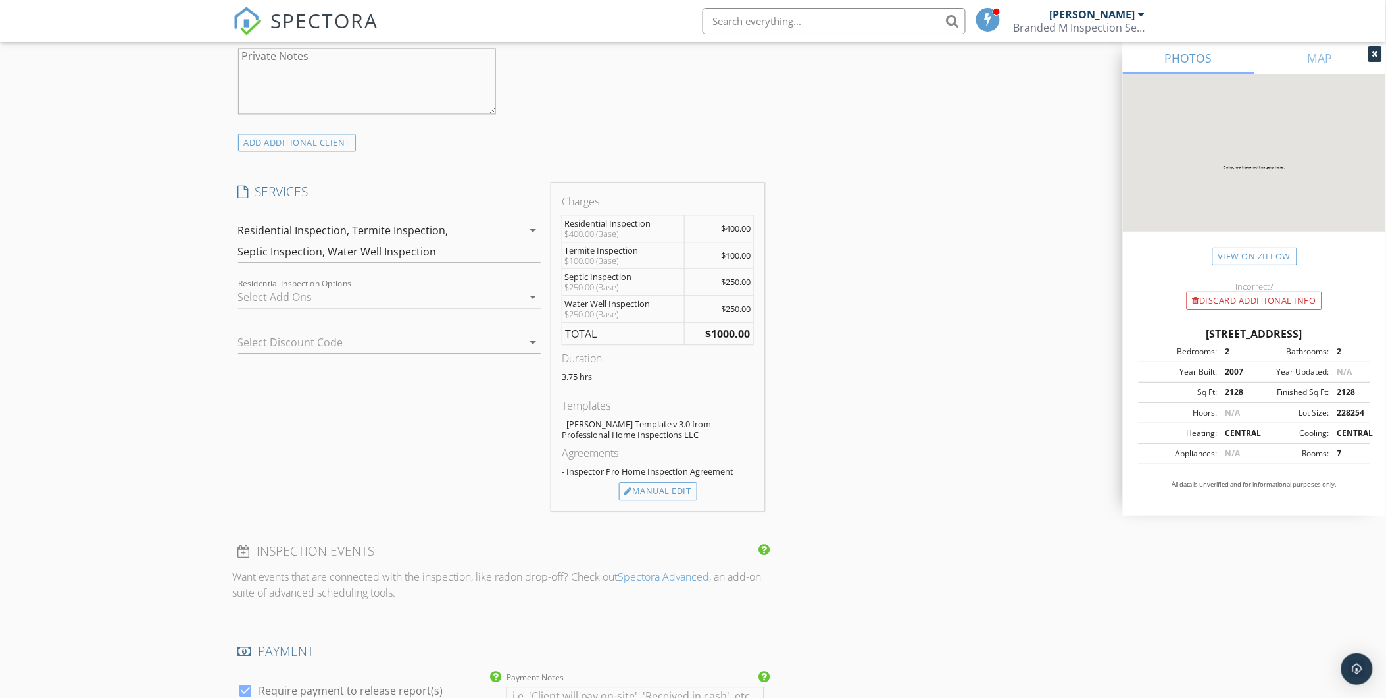
scroll to position [950, 0]
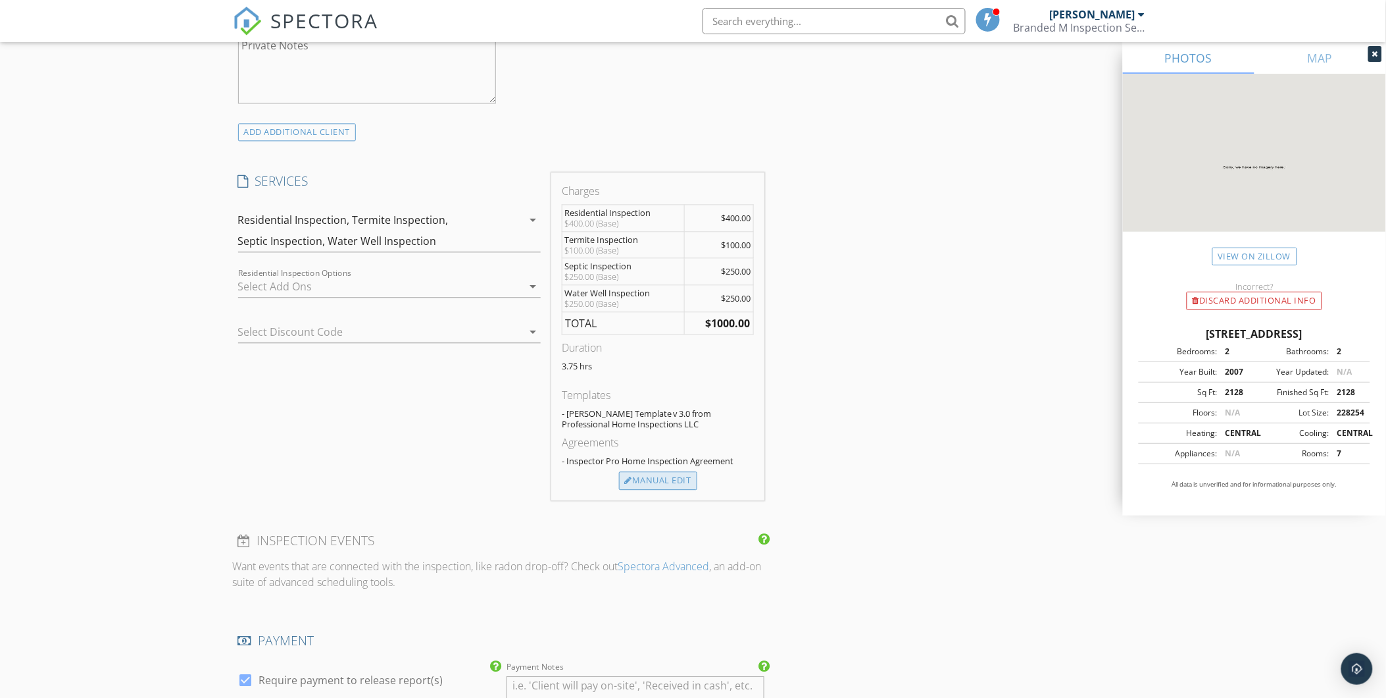
click at [653, 482] on div "Manual Edit" at bounding box center [658, 480] width 78 height 18
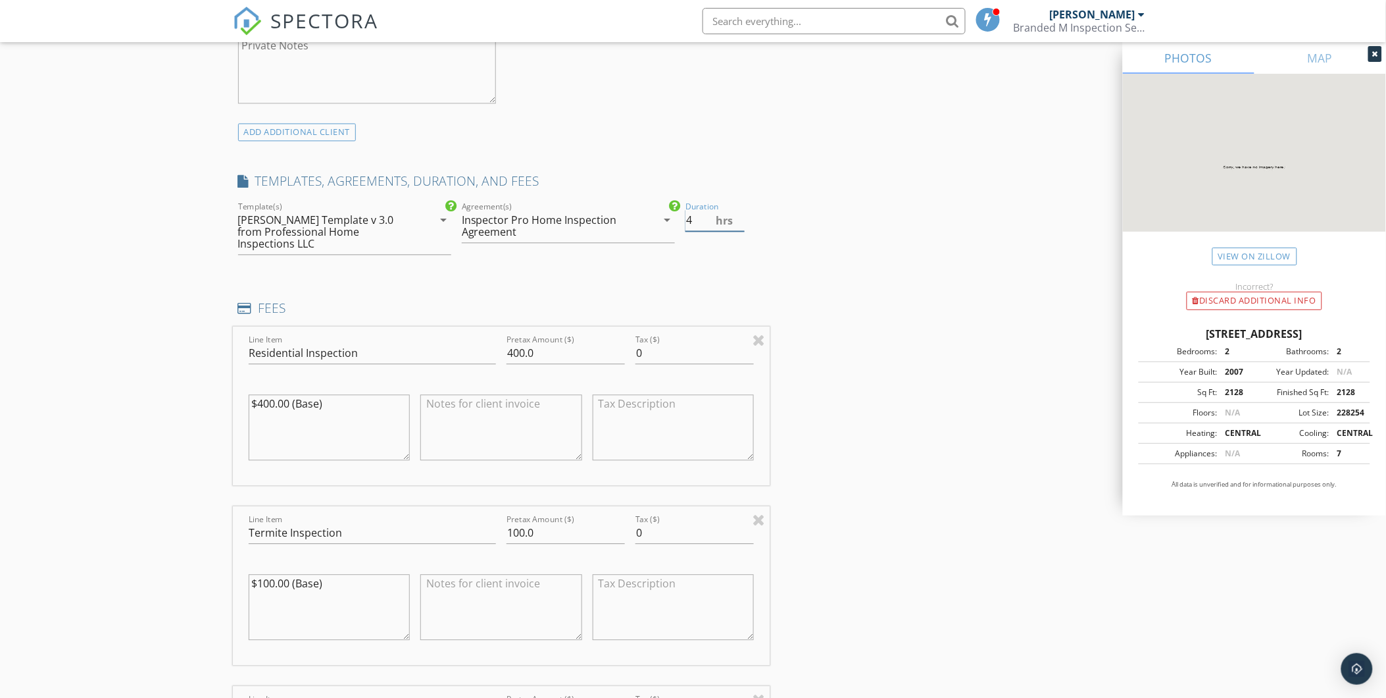
type input "4"
click at [738, 214] on input "4" at bounding box center [715, 220] width 59 height 22
click at [874, 279] on div "INSPECTOR(S) check_box Shane McLaughlin PRIMARY Shane McLaughlin arrow_drop_dow…" at bounding box center [693, 634] width 921 height 2864
click at [522, 522] on input "100.0" at bounding box center [566, 533] width 118 height 22
type input "75.0"
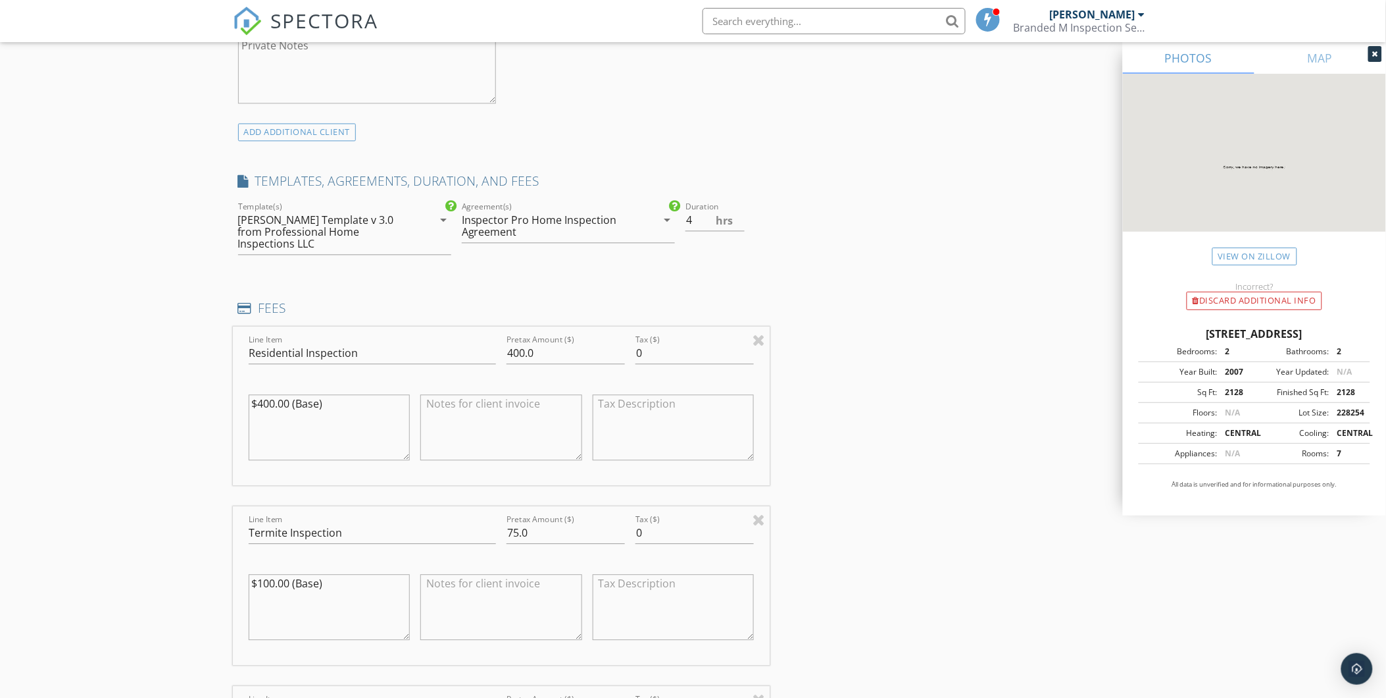
click at [883, 525] on div "INSPECTOR(S) check_box Shane McLaughlin PRIMARY Shane McLaughlin arrow_drop_dow…" at bounding box center [693, 634] width 921 height 2864
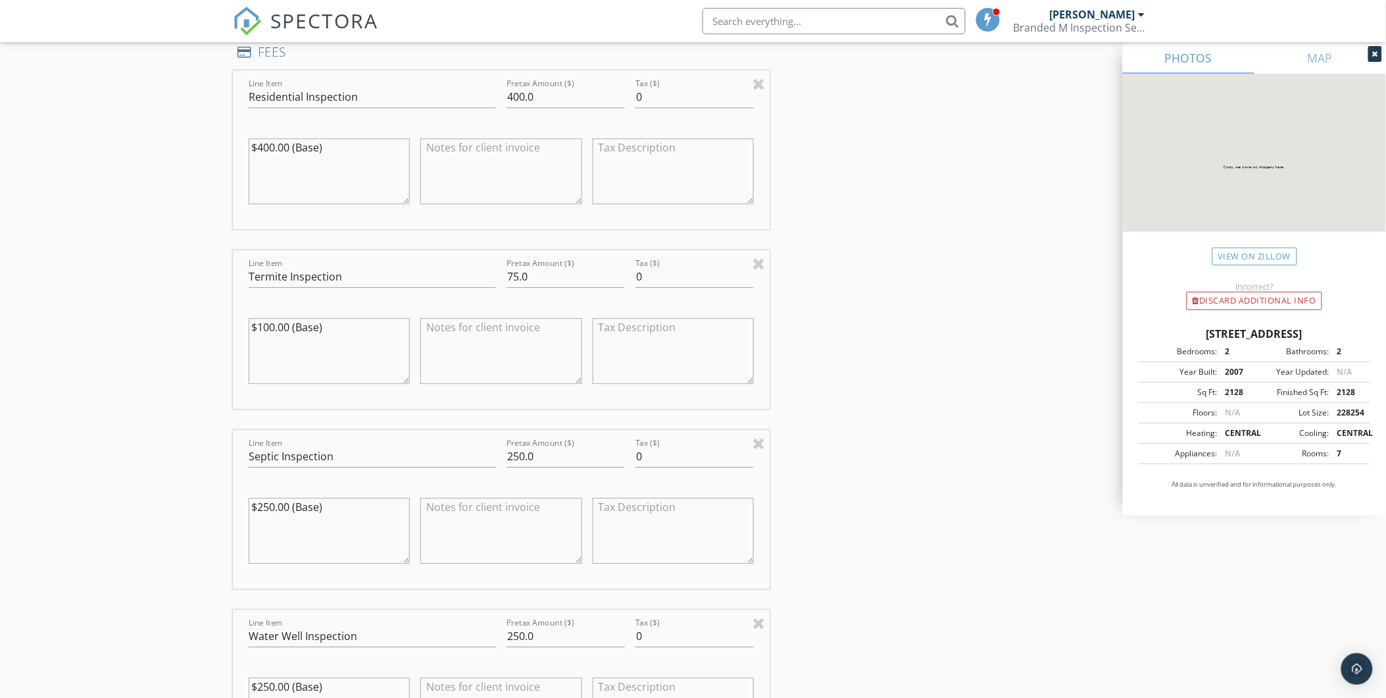
scroll to position [1242, 0]
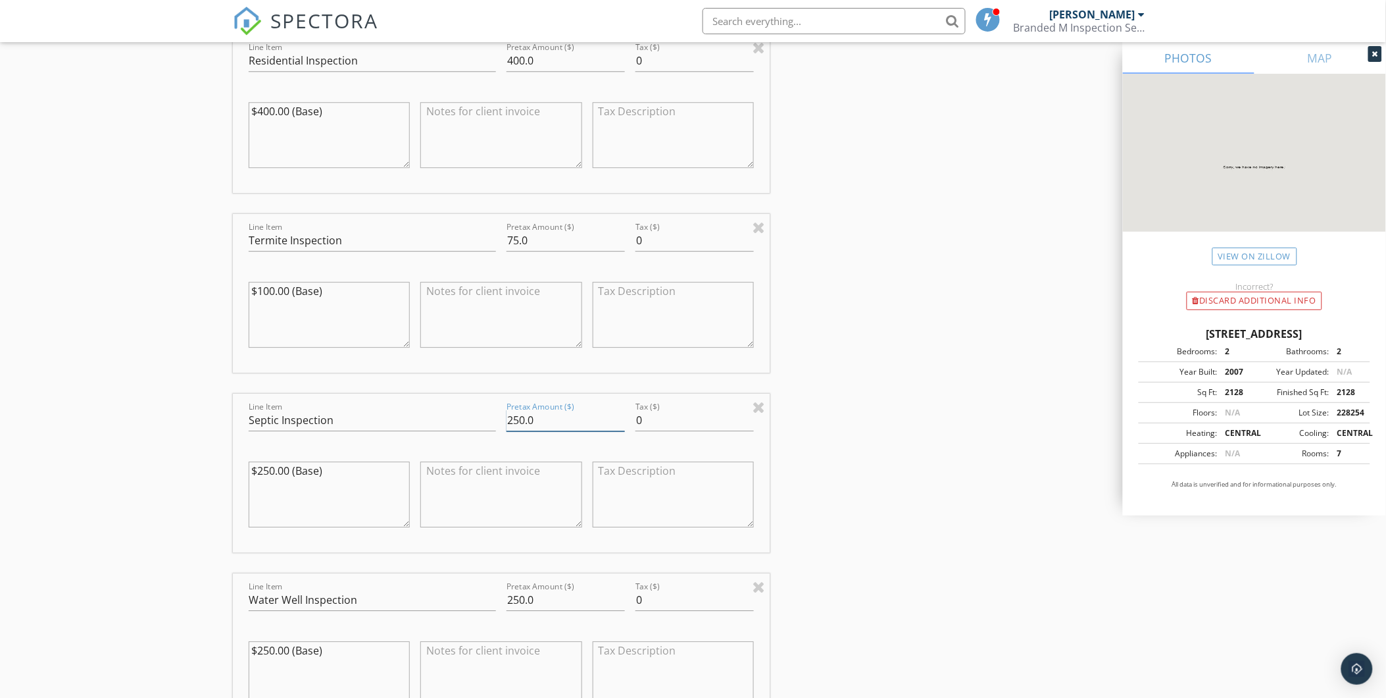
click at [523, 409] on input "250.0" at bounding box center [566, 420] width 118 height 22
type input "225.0"
click at [524, 589] on input "250.0" at bounding box center [566, 600] width 118 height 22
type input "225.0"
click at [827, 517] on div "INSPECTOR(S) check_box Shane McLaughlin PRIMARY Shane McLaughlin arrow_drop_dow…" at bounding box center [693, 342] width 921 height 2864
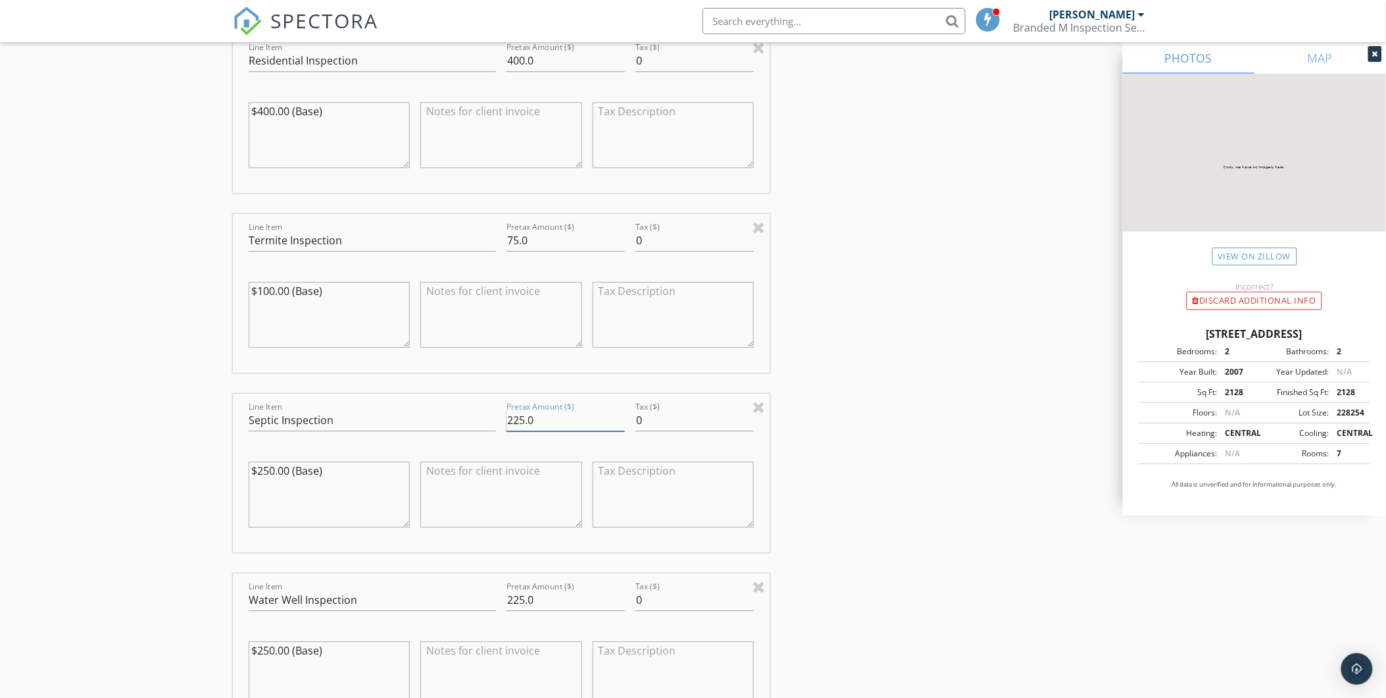
click at [524, 412] on input "225.0" at bounding box center [566, 420] width 118 height 22
type input "200.0"
click at [841, 359] on div "INSPECTOR(S) check_box Shane McLaughlin PRIMARY Shane McLaughlin arrow_drop_dow…" at bounding box center [693, 342] width 921 height 2864
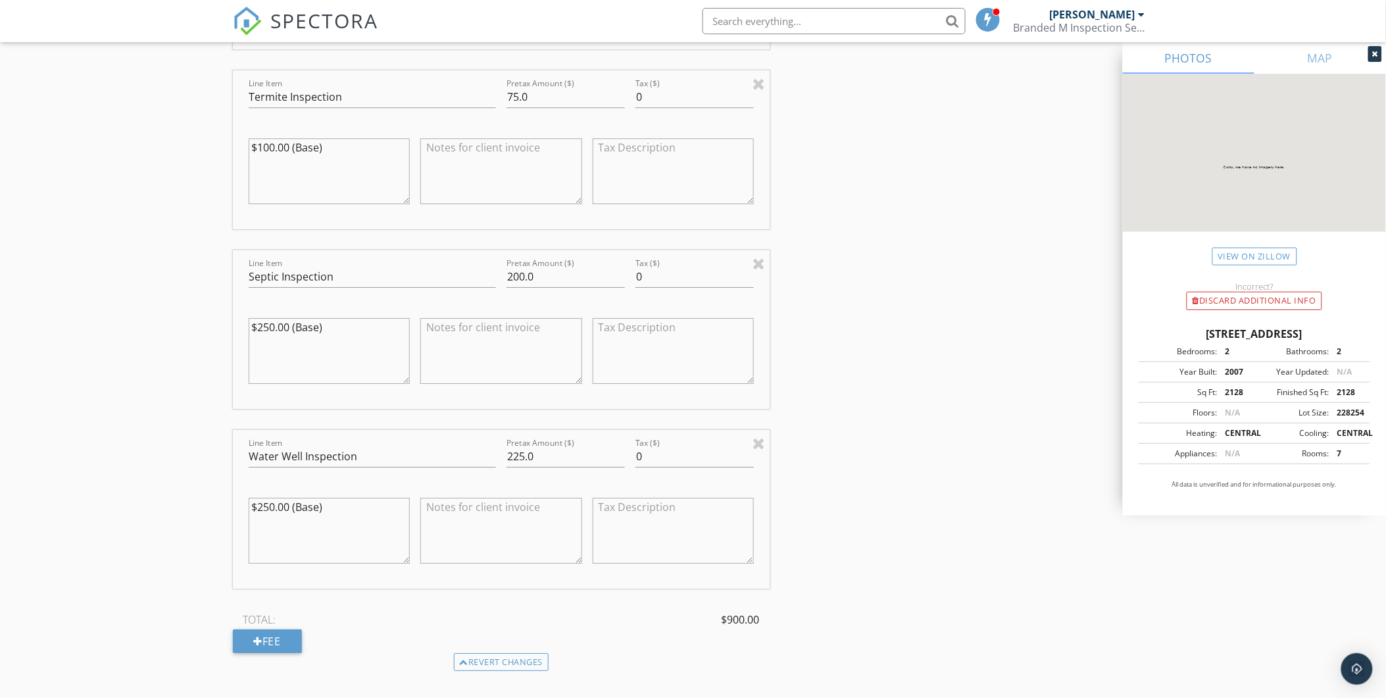
scroll to position [1389, 0]
click at [826, 454] on div "INSPECTOR(S) check_box Shane McLaughlin PRIMARY Shane McLaughlin arrow_drop_dow…" at bounding box center [693, 196] width 921 height 2864
click at [524, 443] on input "225.0" at bounding box center [566, 453] width 118 height 22
type input "235.0"
click at [865, 452] on div "INSPECTOR(S) check_box Shane McLaughlin PRIMARY Shane McLaughlin arrow_drop_dow…" at bounding box center [693, 196] width 921 height 2864
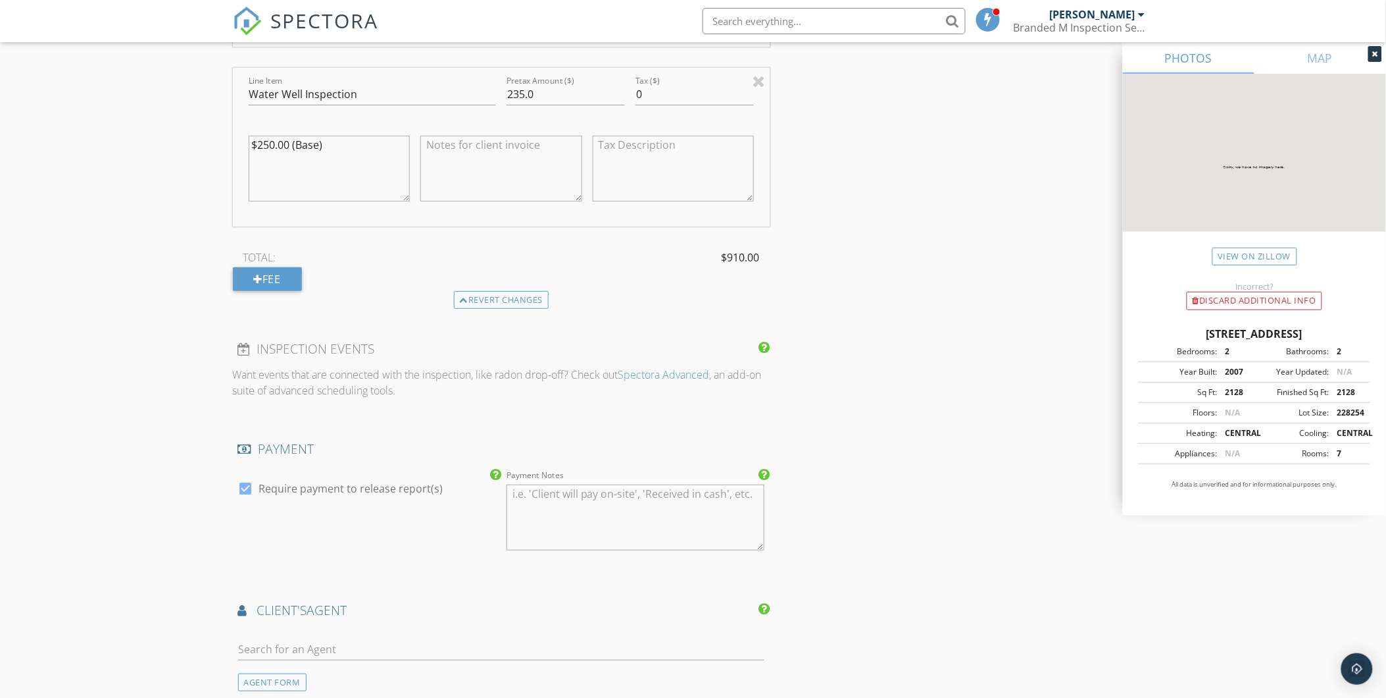
scroll to position [1754, 0]
click at [332, 632] on input "text" at bounding box center [501, 643] width 527 height 22
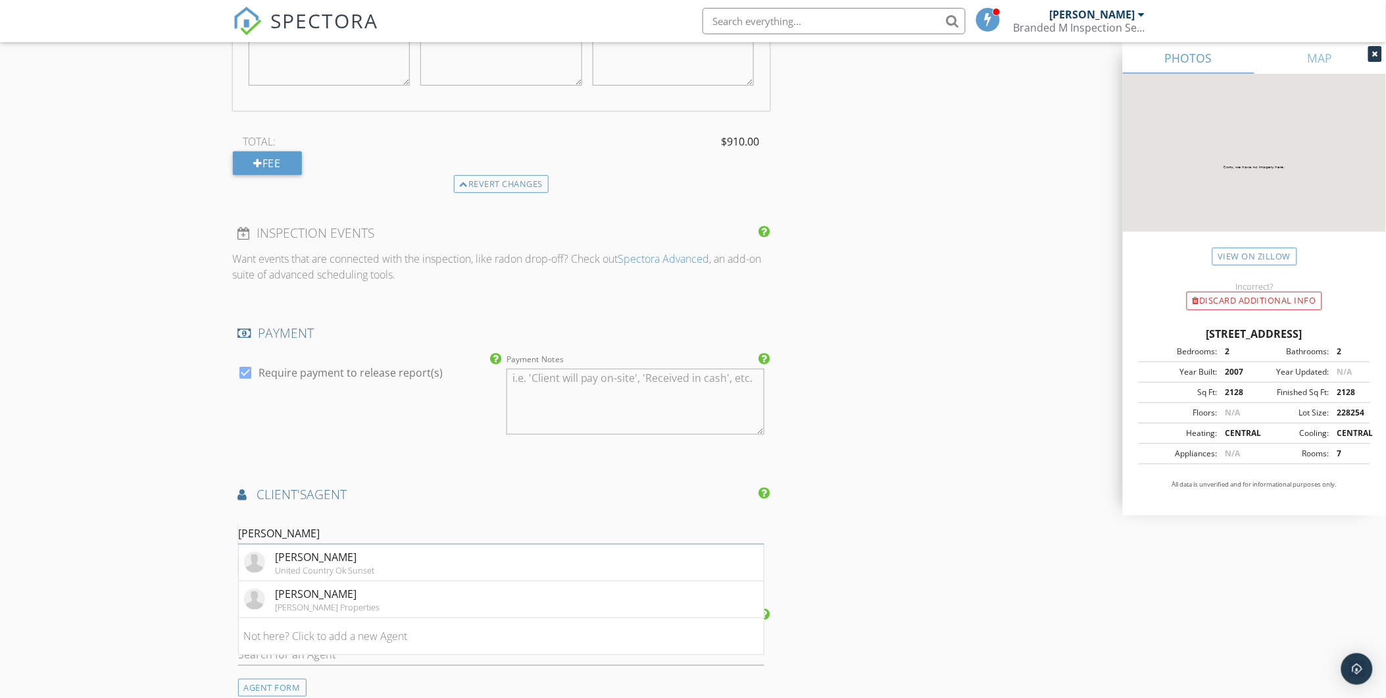
scroll to position [1900, 0]
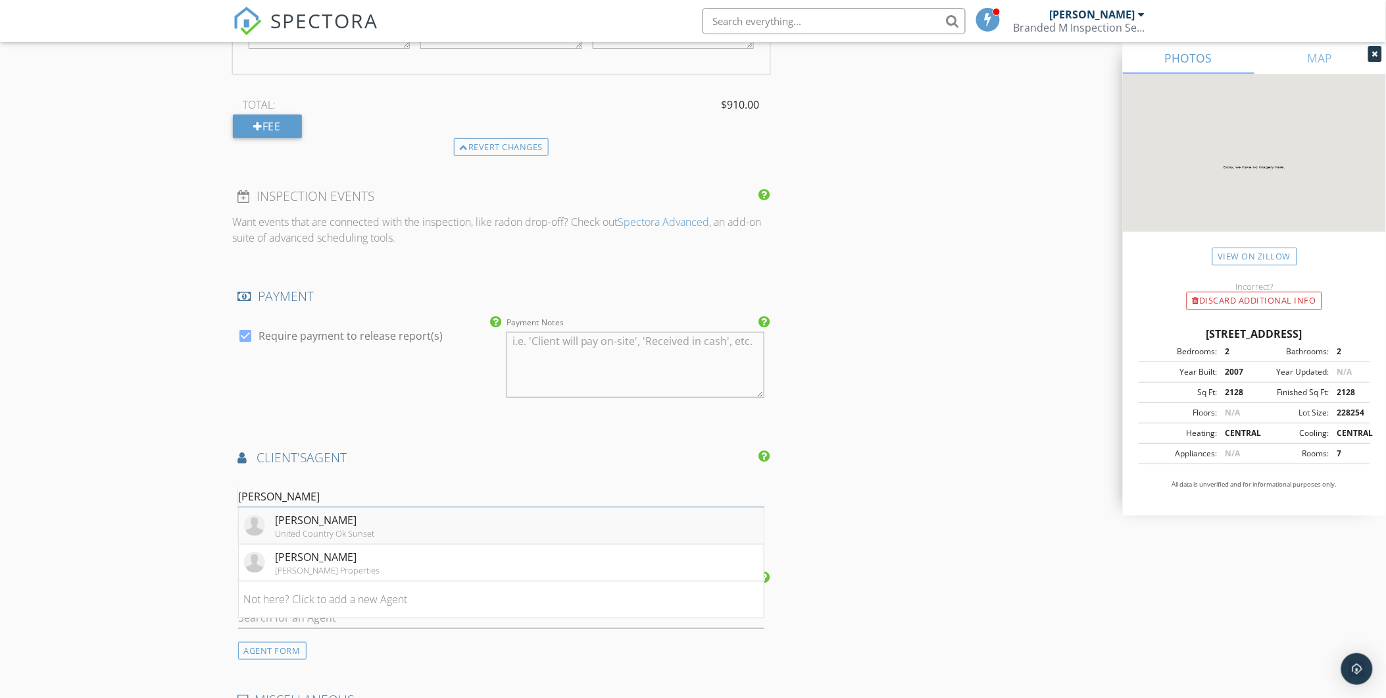
type input "mel"
click at [319, 512] on div "[PERSON_NAME]" at bounding box center [325, 520] width 99 height 16
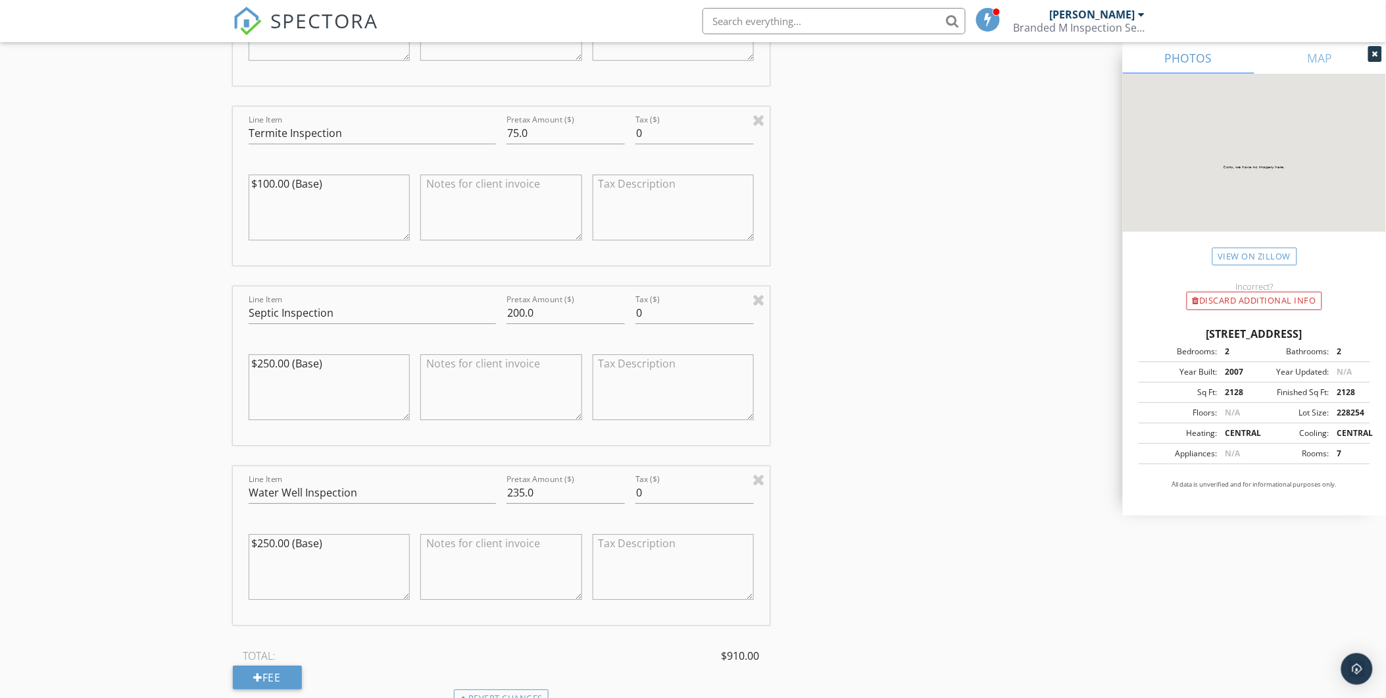
scroll to position [1324, 0]
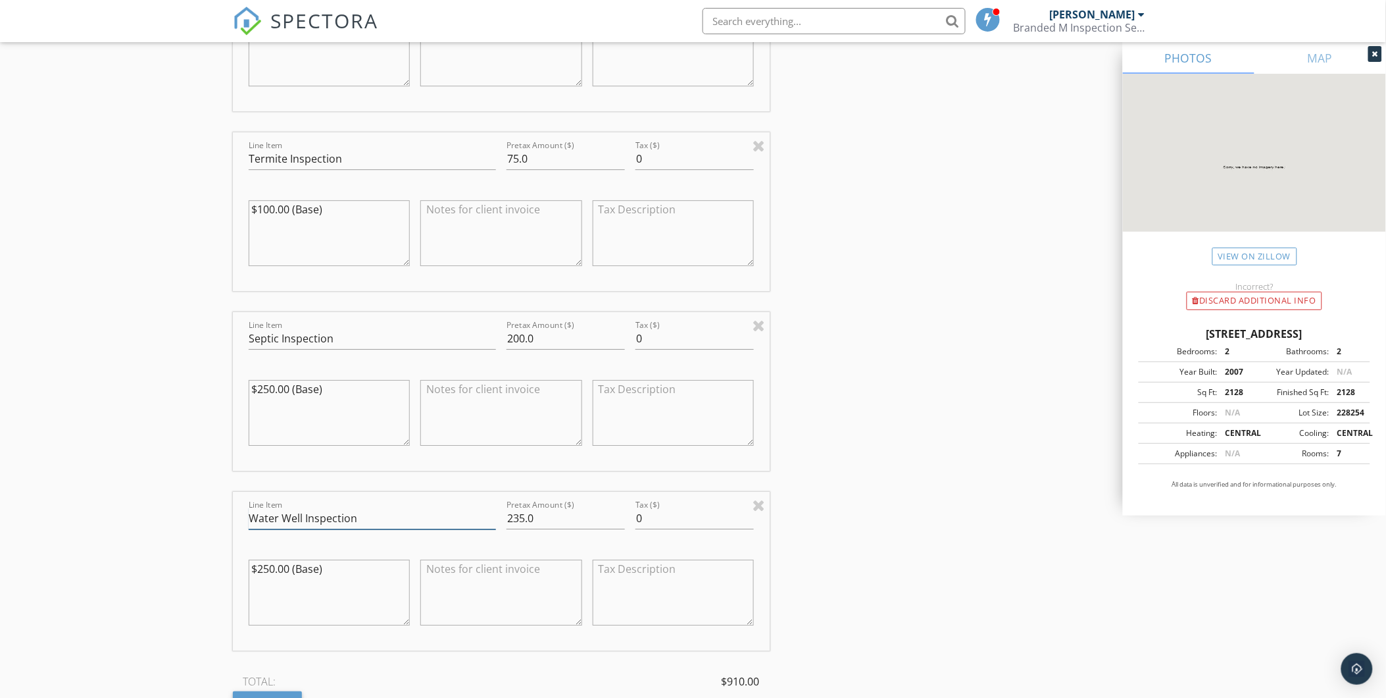
click at [397, 507] on input "Water Well Inspection" at bounding box center [372, 518] width 247 height 22
click at [376, 507] on input "Water Well Inspection w/samples" at bounding box center [372, 518] width 247 height 22
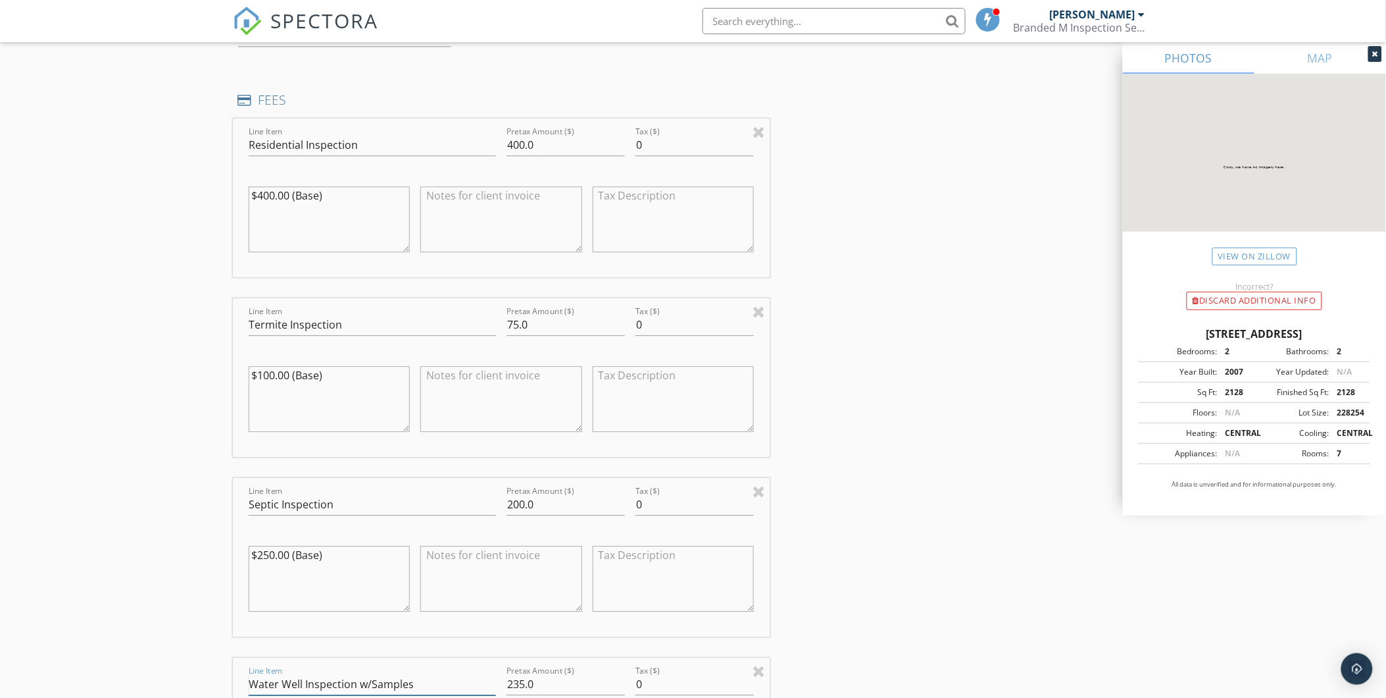
scroll to position [1178, 0]
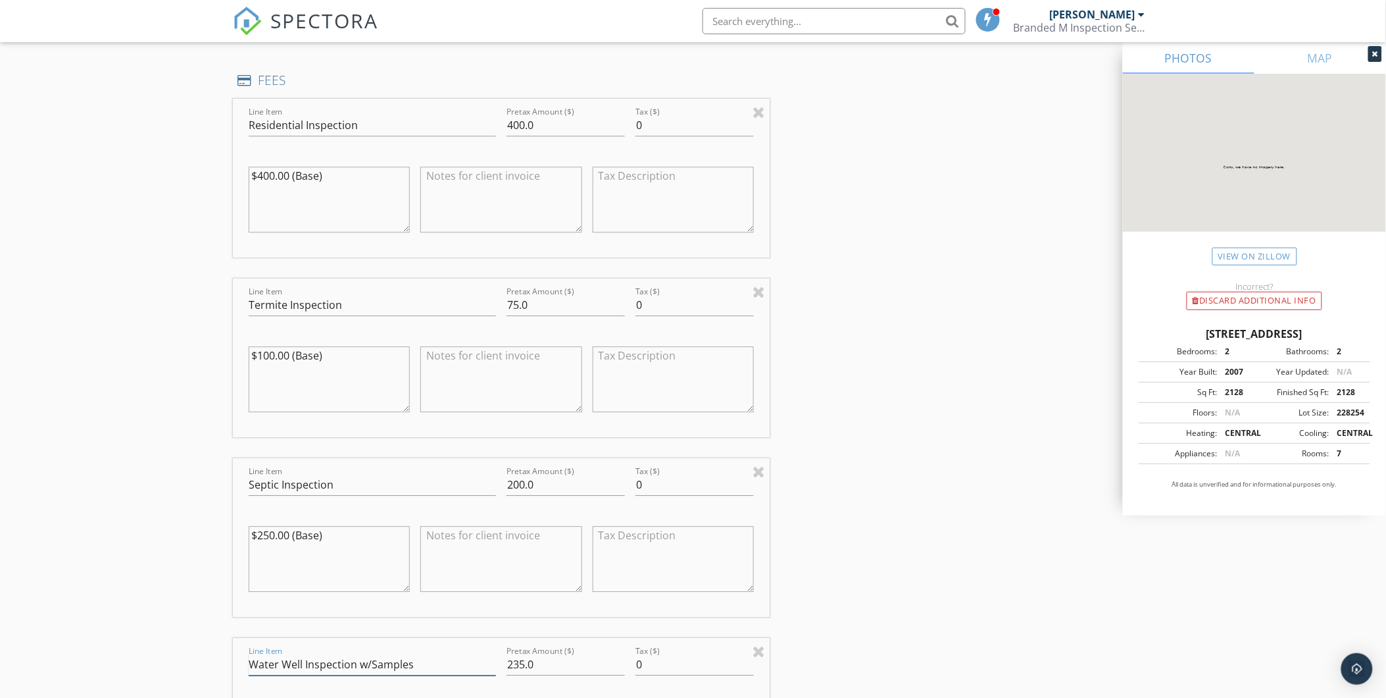
type input "Water Well Inspection w/Samples"
click at [340, 474] on input "Septic Inspection" at bounding box center [372, 485] width 247 height 22
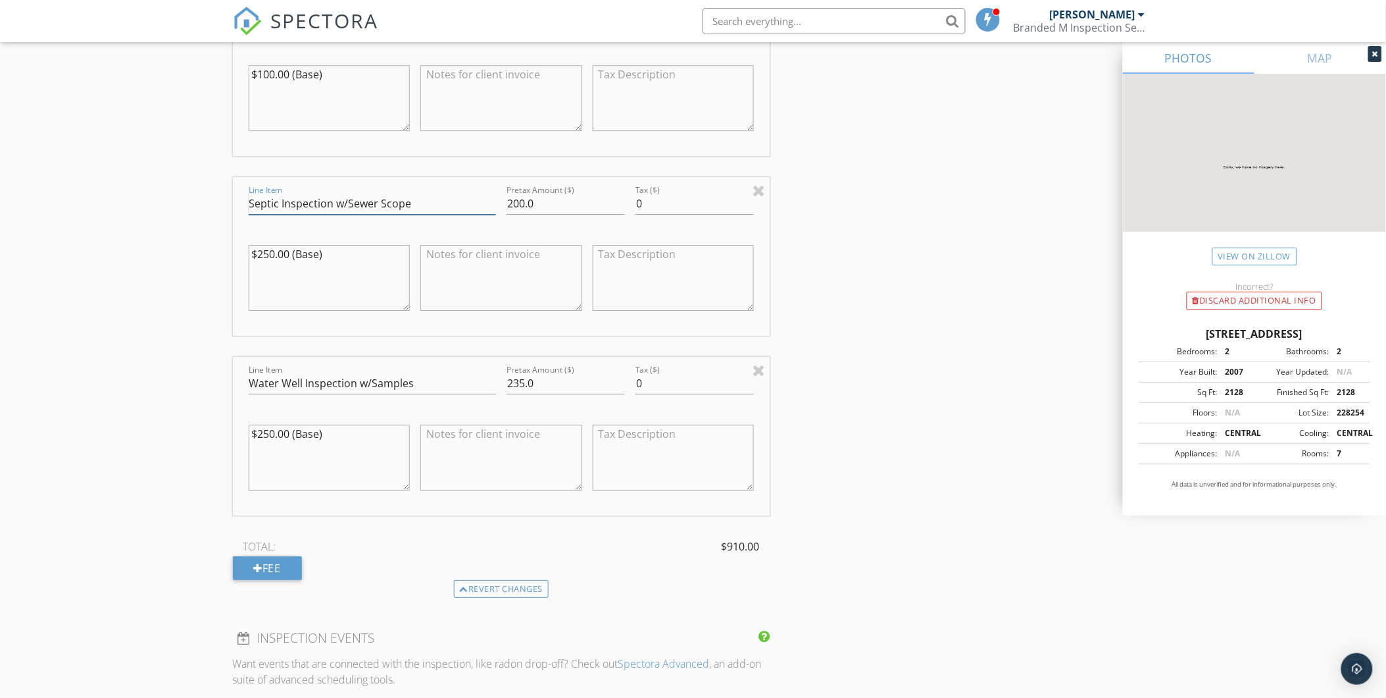
scroll to position [1470, 0]
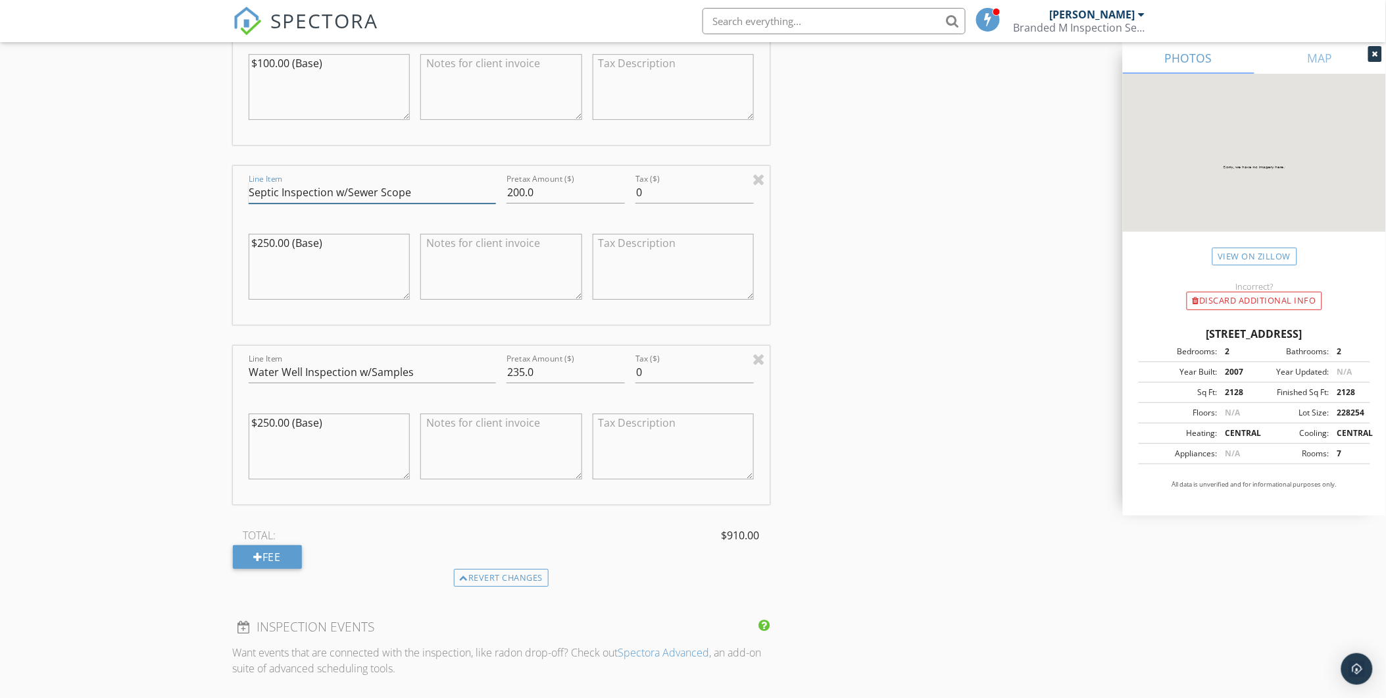
type input "Septic Inspection w/Sewer Scope"
click at [476, 419] on textarea at bounding box center [501, 446] width 162 height 66
click at [424, 413] on textarea "Bacteria and Nitrates Testing" at bounding box center [501, 446] width 162 height 66
type textarea "Water Well Inspection with Bacteria and Nitrates Testing"
click at [511, 237] on textarea at bounding box center [501, 267] width 162 height 66
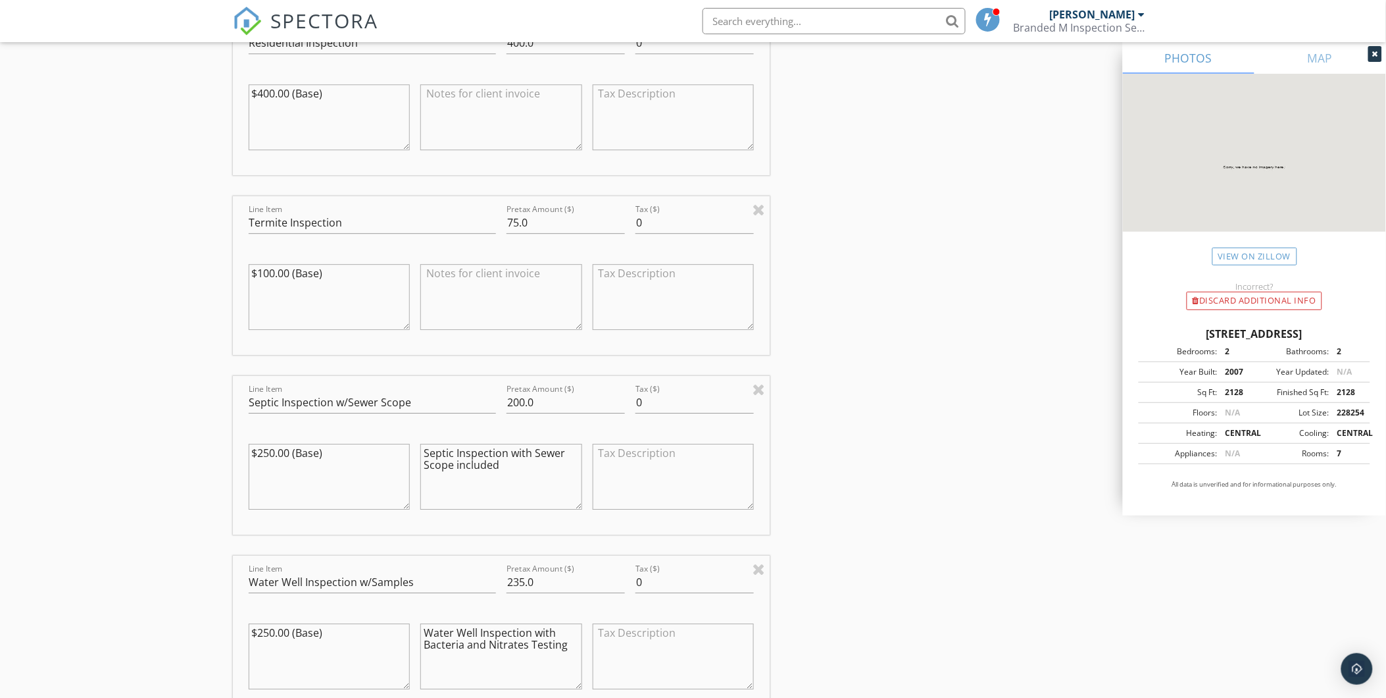
scroll to position [1251, 0]
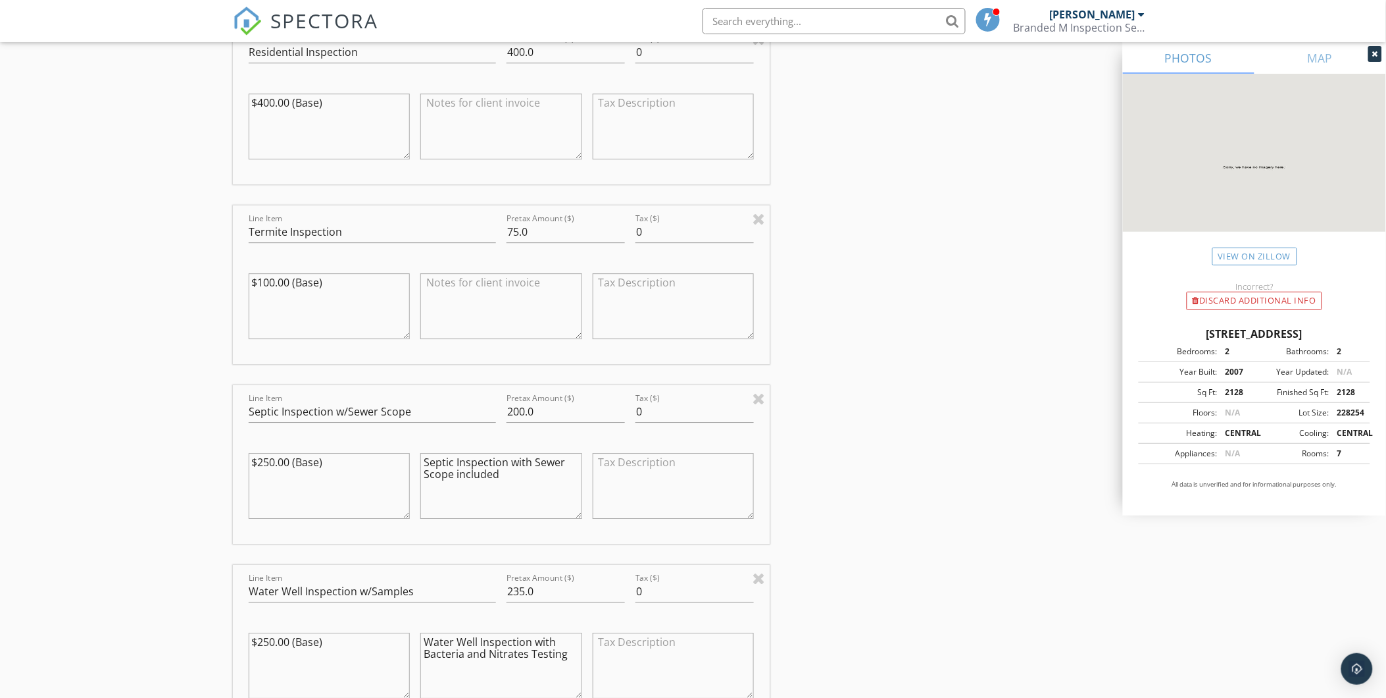
type textarea "Septic Inspection with Sewer Scope included"
click at [505, 273] on textarea at bounding box center [501, 306] width 162 height 66
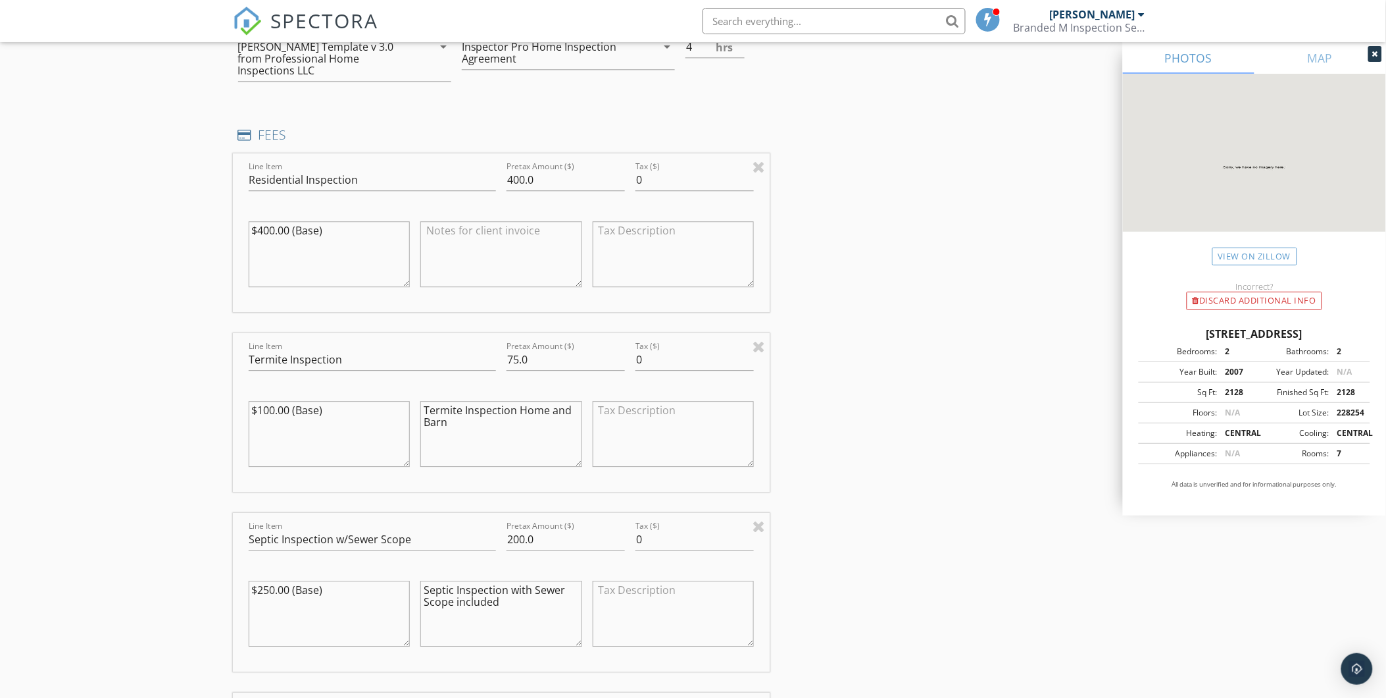
scroll to position [1104, 0]
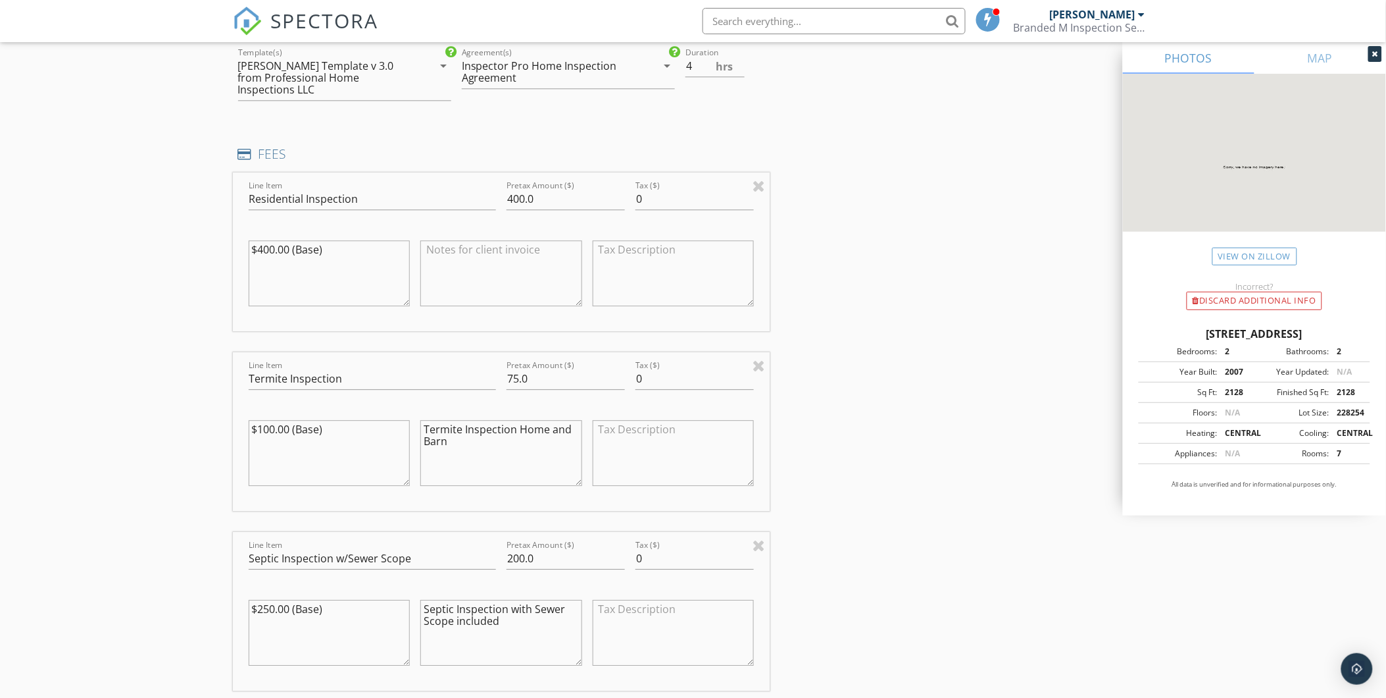
type textarea "Termite Inspection Home and Barn"
click at [478, 247] on textarea at bounding box center [501, 273] width 162 height 66
type textarea "Home Inspection for home minus Detached Buildings"
click at [482, 435] on textarea "Termite Inspection Home and Barn" at bounding box center [501, 453] width 162 height 66
type textarea "Termite Inspection Home and Barn - Discount Multiple Services"
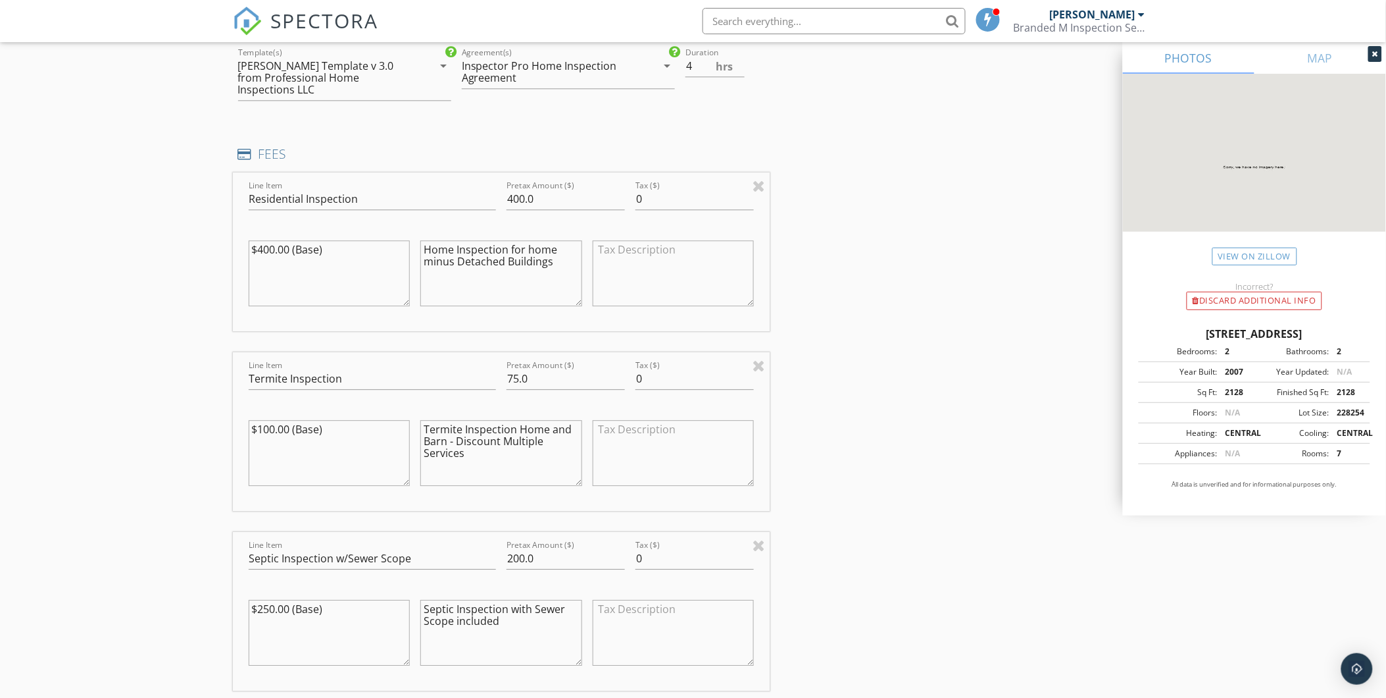
click at [502, 615] on textarea "Septic Inspection with Sewer Scope included" at bounding box center [501, 632] width 162 height 66
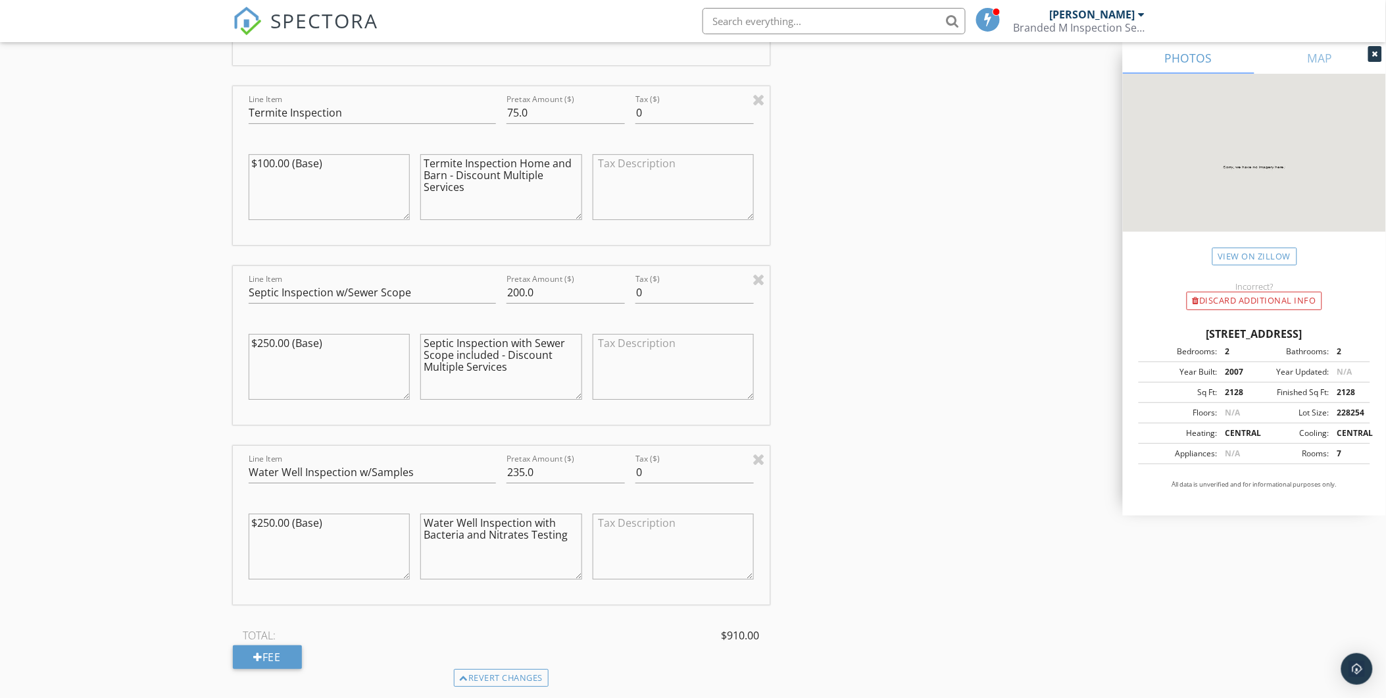
scroll to position [1397, 0]
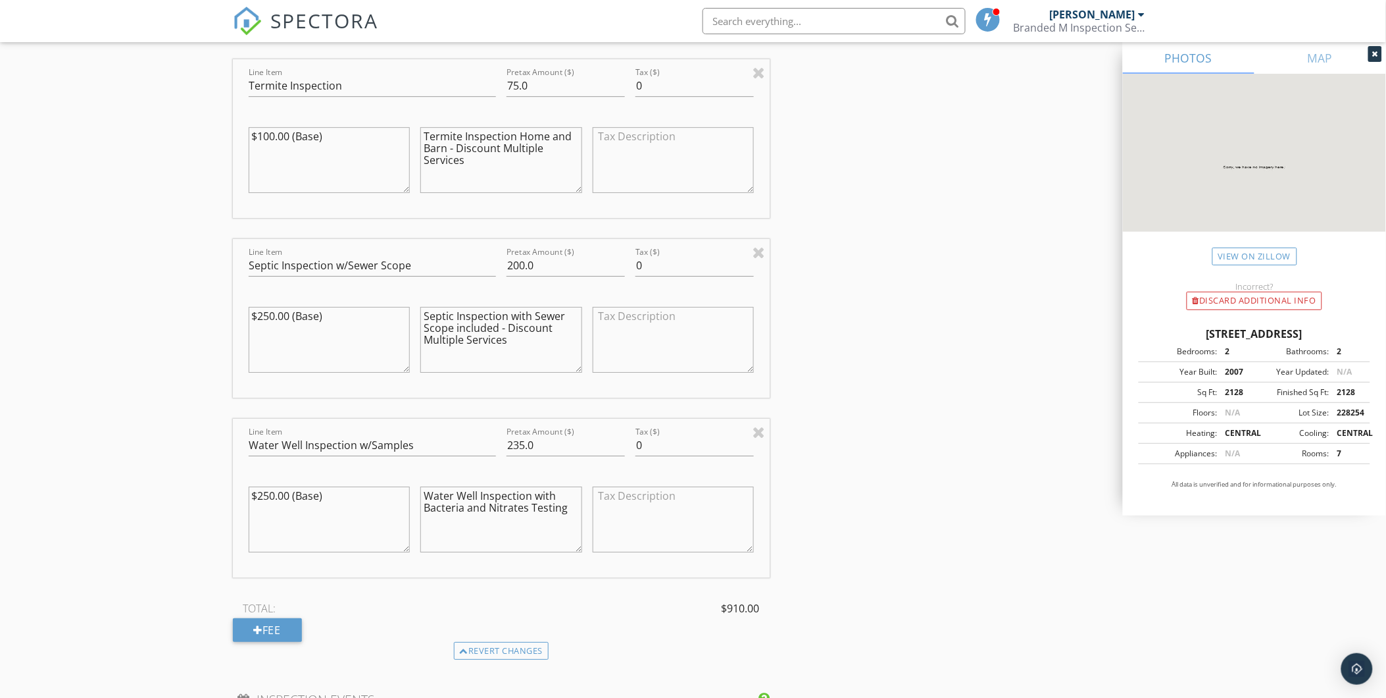
type textarea "Septic Inspection with Sewer Scope included - Discount Multiple Services"
click at [562, 496] on textarea "Water Well Inspection with Bacteria and Nitrates Testing" at bounding box center [501, 519] width 162 height 66
click at [564, 500] on textarea "Water Well Inspection with Bacteria and Nitrates Testing" at bounding box center [501, 519] width 162 height 66
click at [886, 442] on div "INSPECTOR(S) check_box Shane McLaughlin PRIMARY Shane McLaughlin arrow_drop_dow…" at bounding box center [693, 337] width 921 height 3163
click at [563, 501] on textarea "Water Well Inspection with Bacteria and Nitrates Testing - Discount Multiple Se…" at bounding box center [501, 519] width 162 height 66
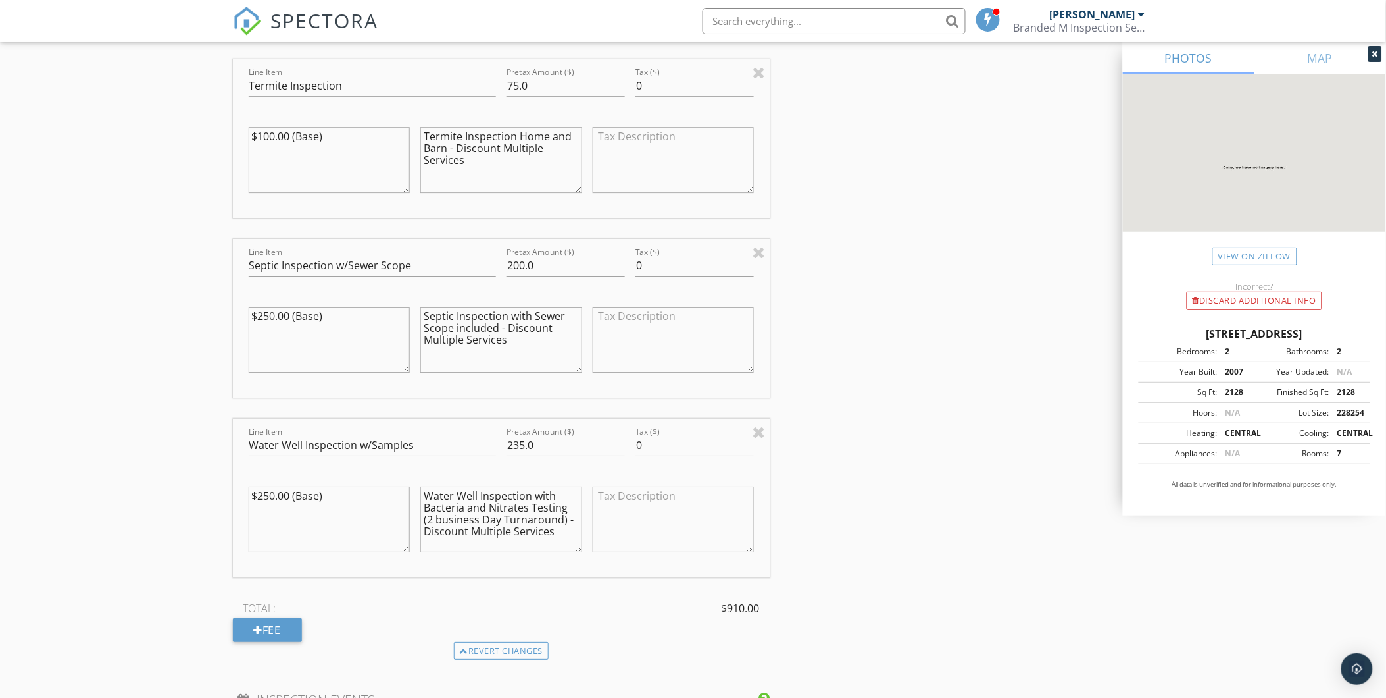
type textarea "Water Well Inspection with Bacteria and Nitrates Testing (2 business Day Turnar…"
click at [810, 496] on div "INSPECTOR(S) check_box Shane McLaughlin PRIMARY Shane McLaughlin arrow_drop_dow…" at bounding box center [693, 337] width 921 height 3163
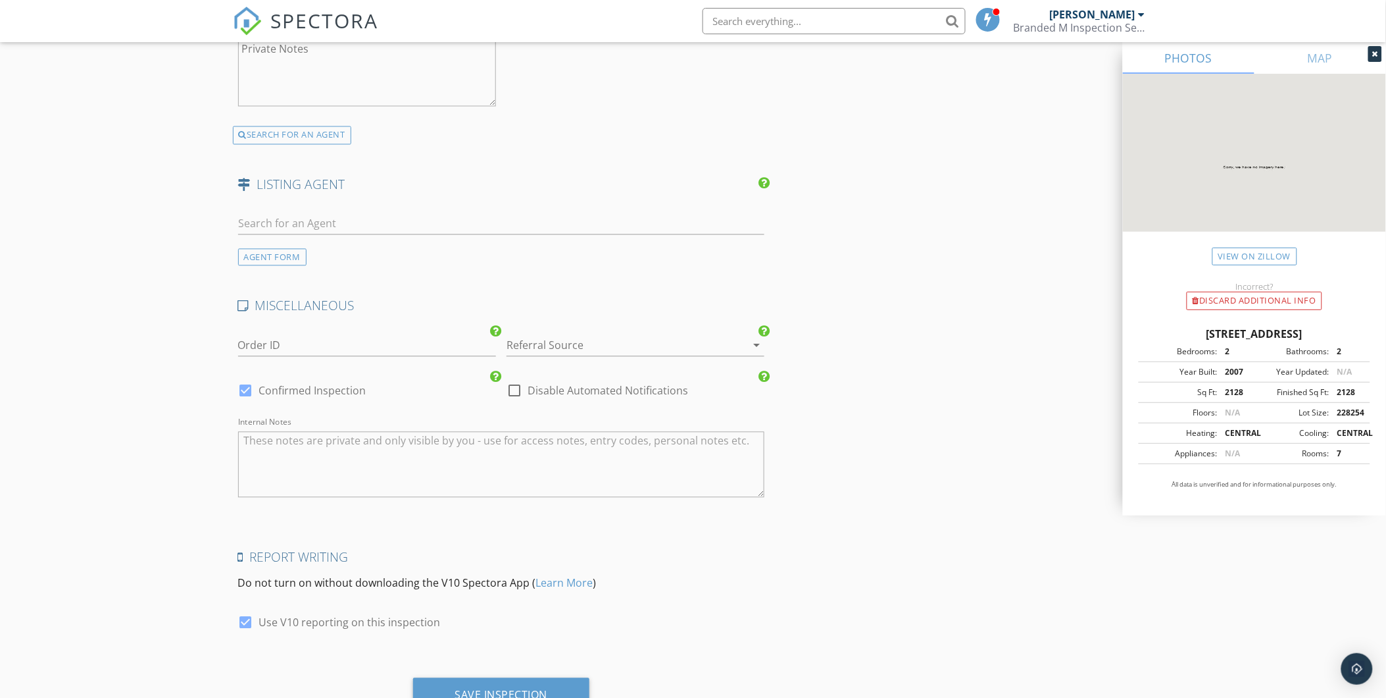
scroll to position [2640, 0]
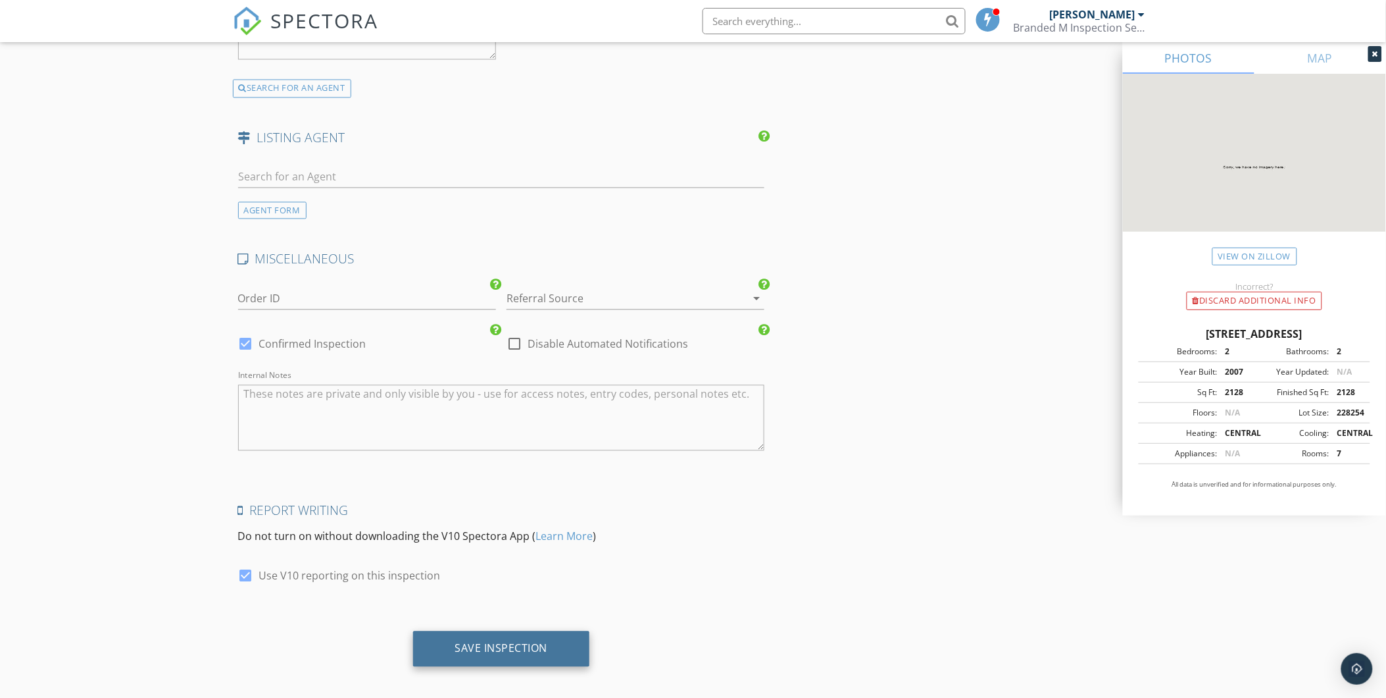
click at [503, 631] on div "Save Inspection" at bounding box center [501, 649] width 177 height 36
